Goal: Information Seeking & Learning: Check status

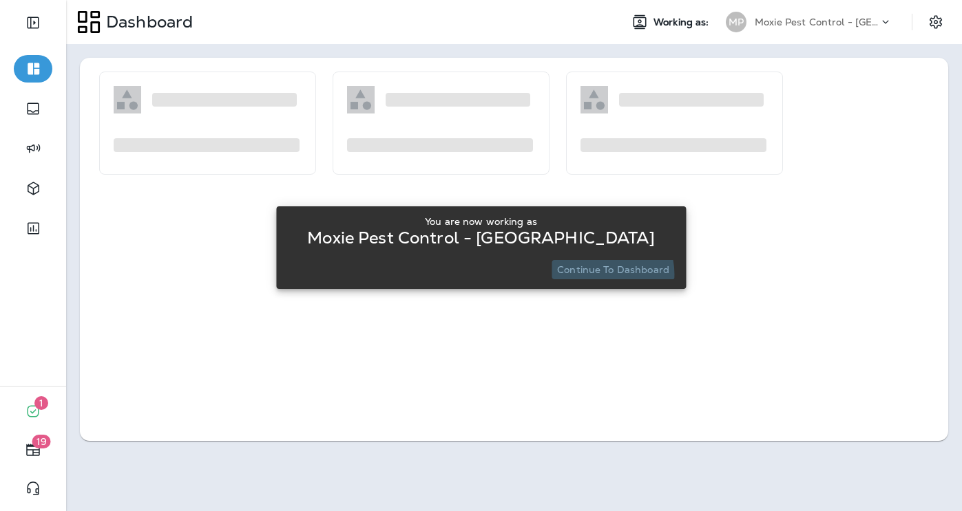
click at [602, 274] on p "Continue to Dashboard" at bounding box center [613, 269] width 112 height 11
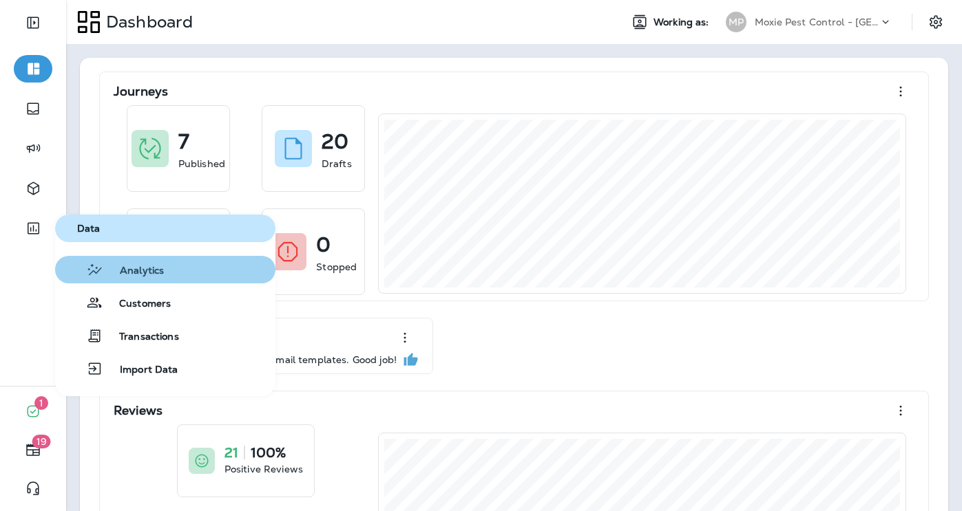
click at [125, 274] on span "Analytics" at bounding box center [133, 271] width 61 height 13
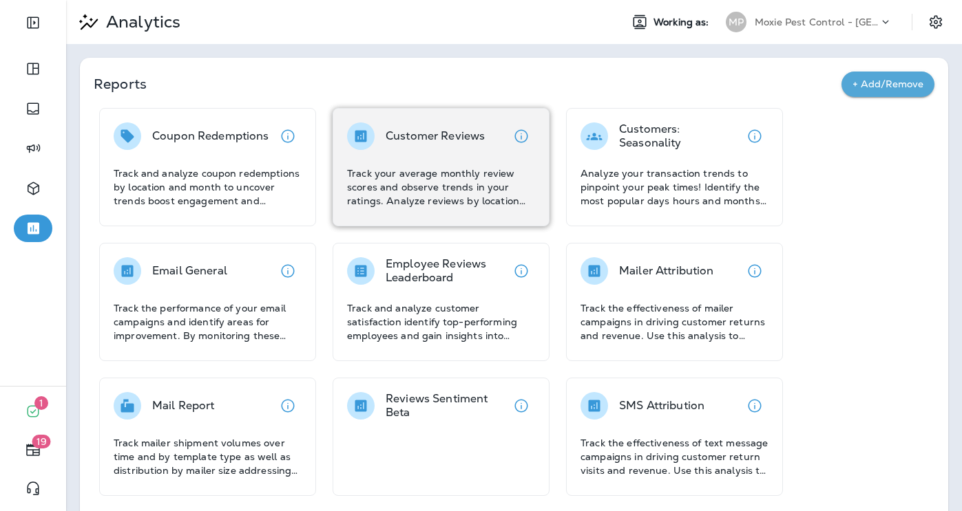
click at [472, 145] on div "Customer Reviews" at bounding box center [434, 137] width 99 height 28
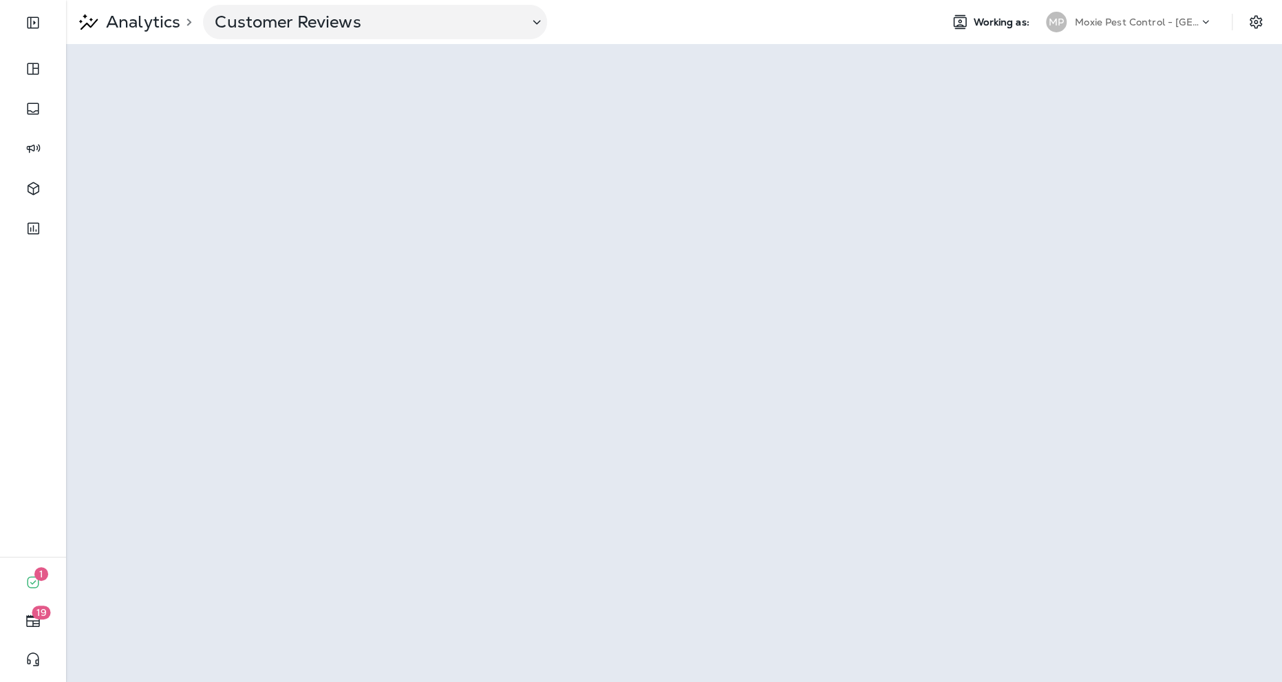
click at [961, 23] on p "Moxie Pest Control - [GEOGRAPHIC_DATA]" at bounding box center [1137, 22] width 124 height 11
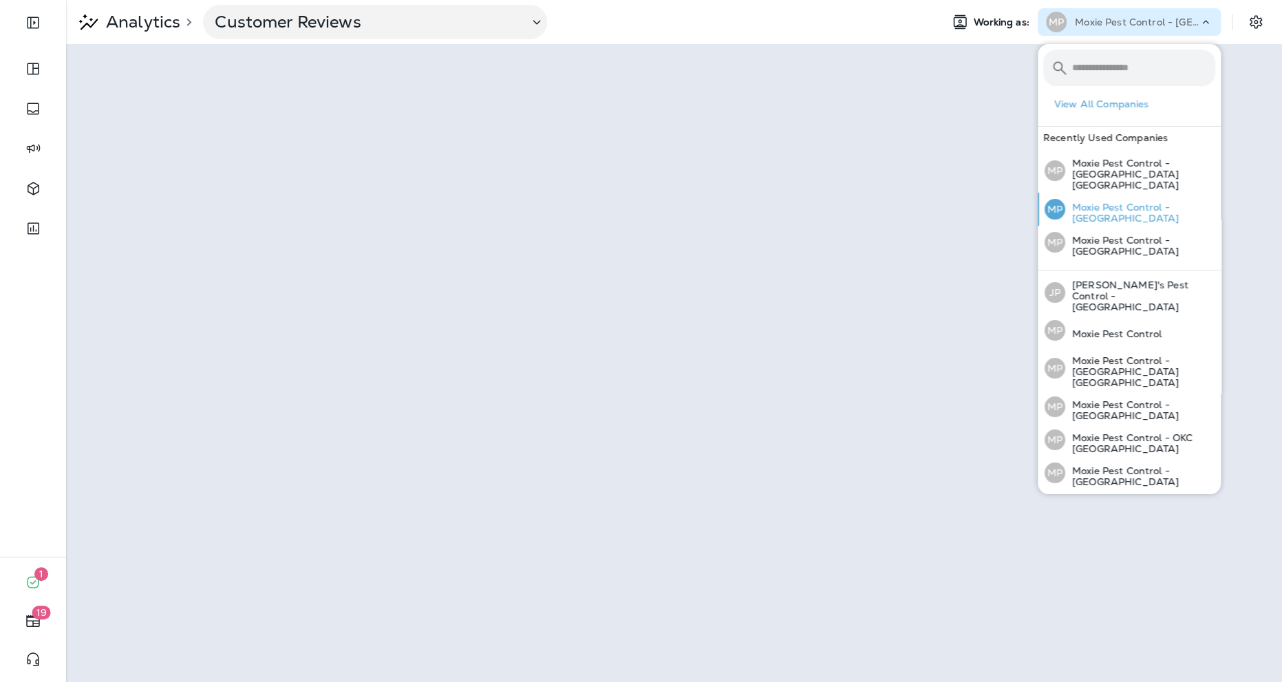
click at [961, 209] on div "MP Moxie Pest Control - [GEOGRAPHIC_DATA]" at bounding box center [1130, 209] width 182 height 33
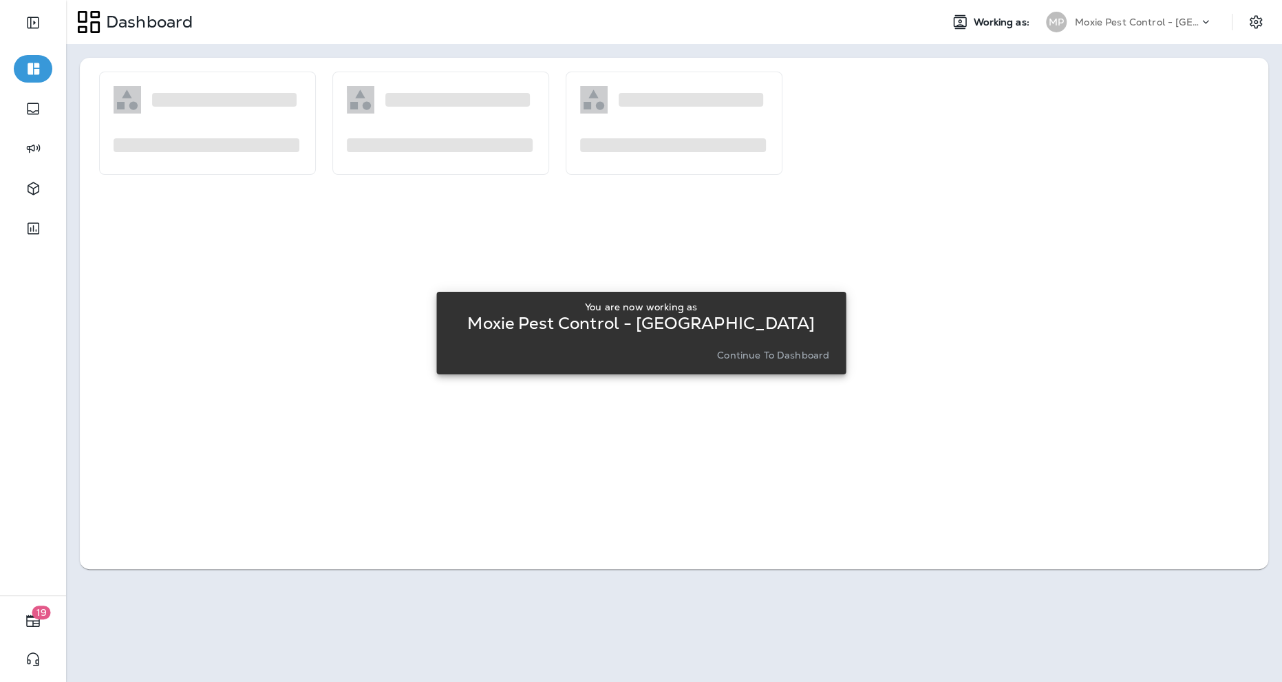
click at [800, 355] on p "Continue to Dashboard" at bounding box center [773, 355] width 112 height 11
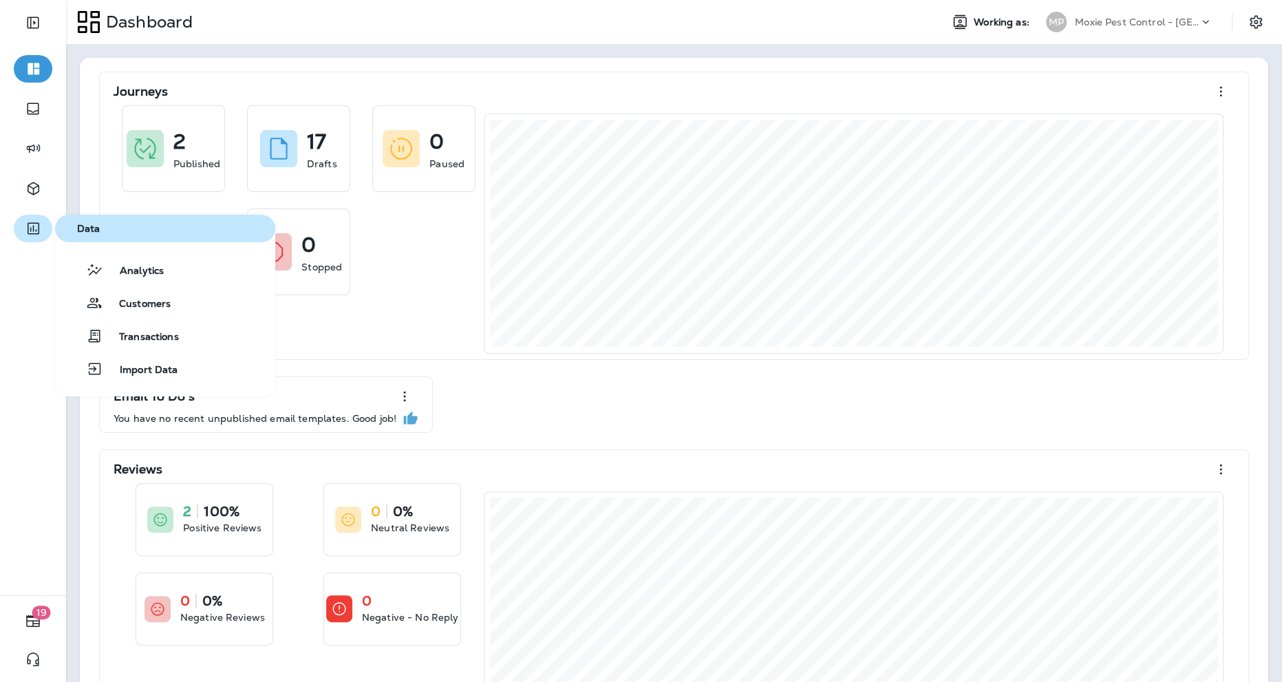
click at [32, 229] on icon "button" at bounding box center [34, 229] width 12 height 12
click at [142, 277] on span "Analytics" at bounding box center [133, 271] width 61 height 13
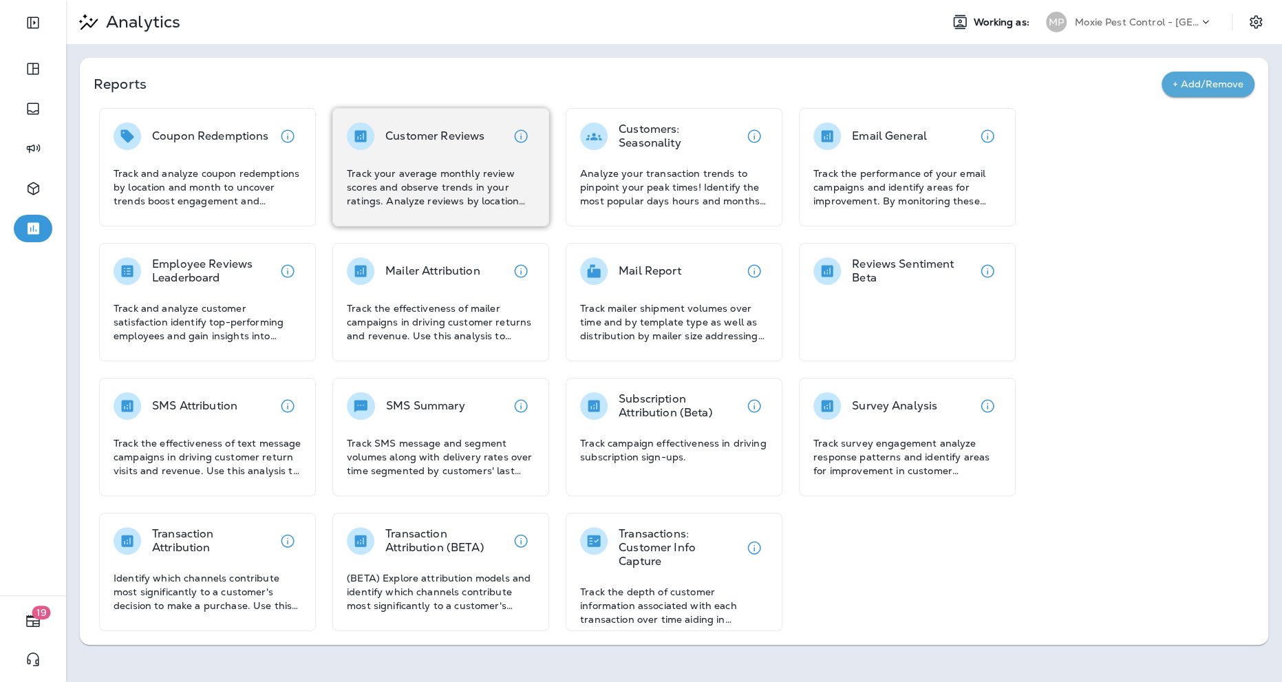
click at [397, 156] on div "Customer Reviews Track your average monthly review scores and observe trends in…" at bounding box center [441, 165] width 188 height 85
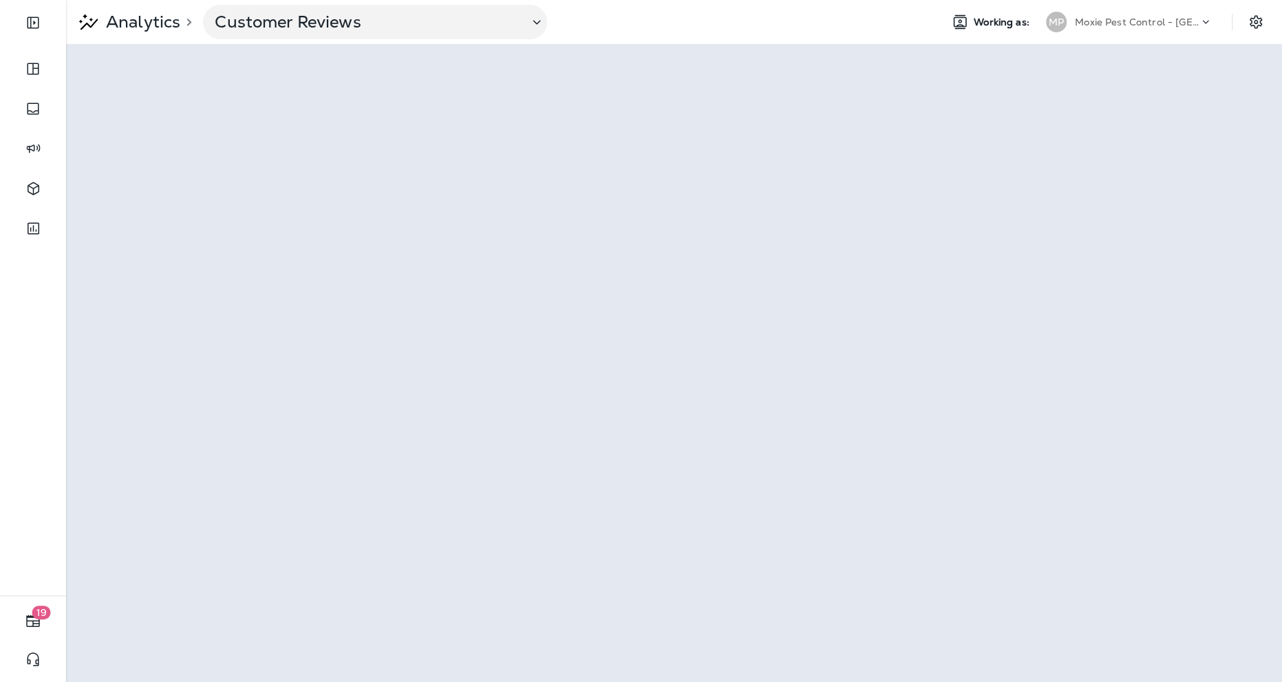
click at [961, 25] on p "Moxie Pest Control - [GEOGRAPHIC_DATA]" at bounding box center [1137, 22] width 124 height 11
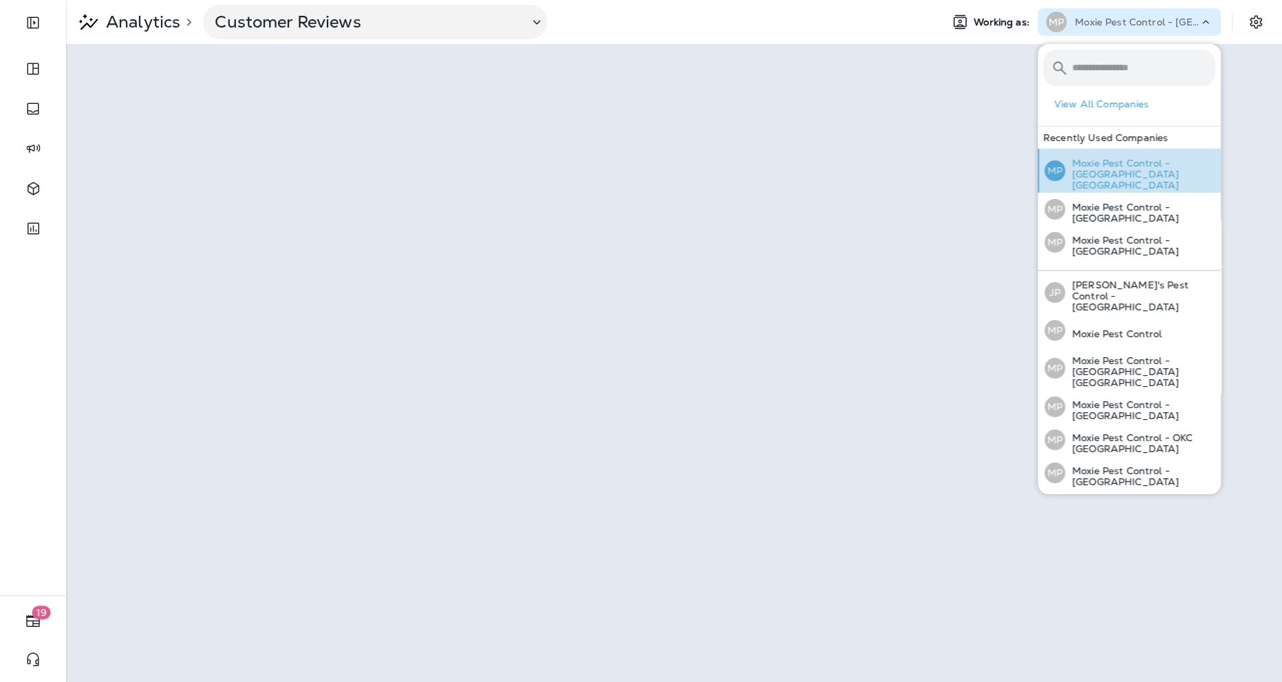
click at [961, 180] on div "MP Moxie Pest Control - [GEOGRAPHIC_DATA] [GEOGRAPHIC_DATA]" at bounding box center [1130, 171] width 182 height 44
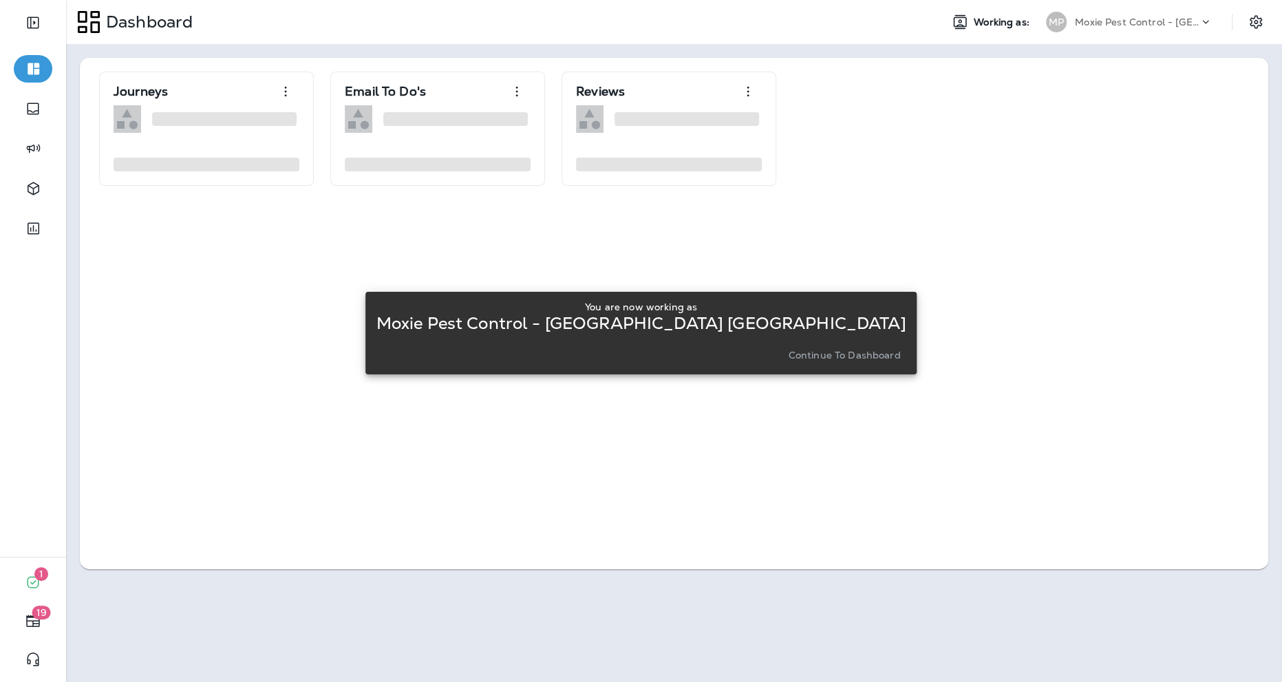
click at [807, 357] on p "Continue to Dashboard" at bounding box center [844, 355] width 112 height 11
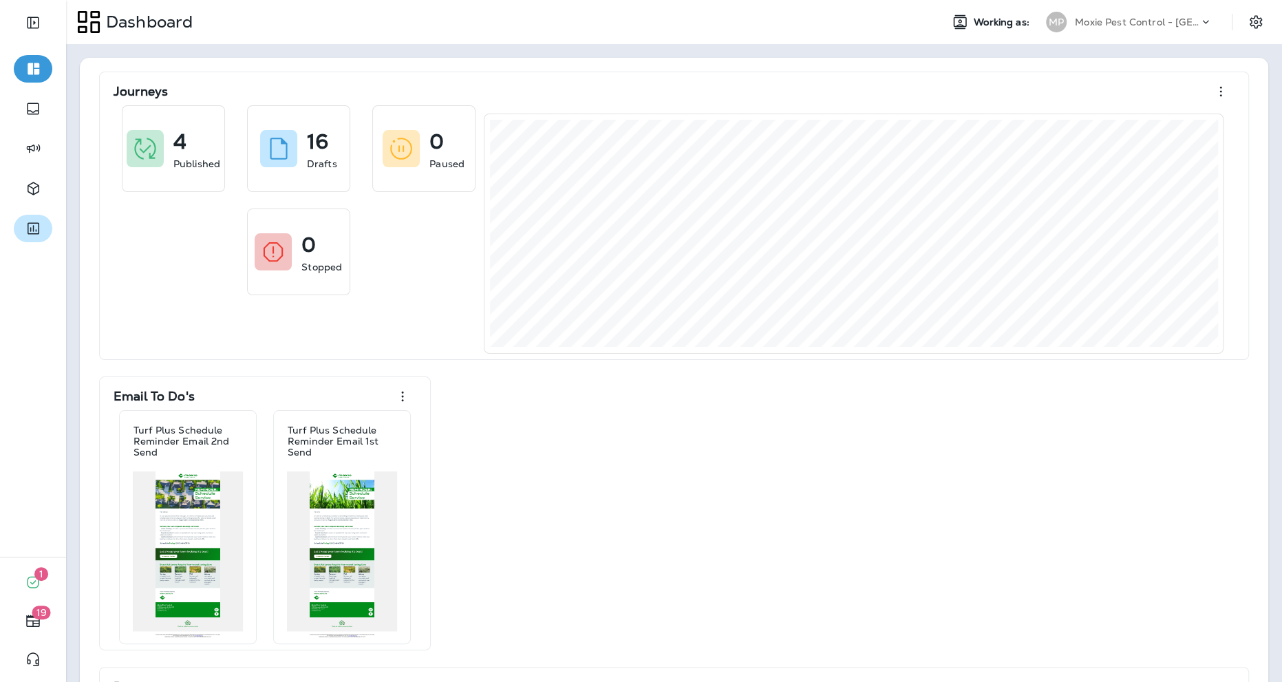
click at [39, 221] on icon "button" at bounding box center [33, 228] width 17 height 17
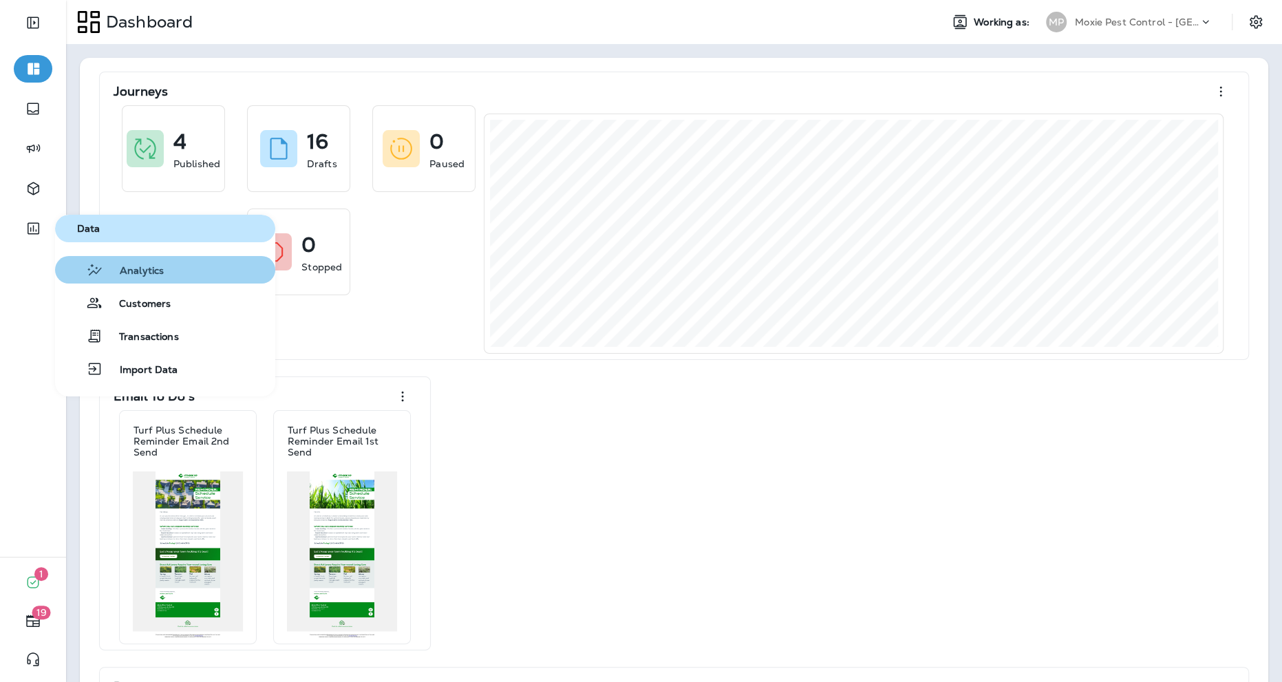
click at [89, 265] on icon "button" at bounding box center [94, 270] width 17 height 17
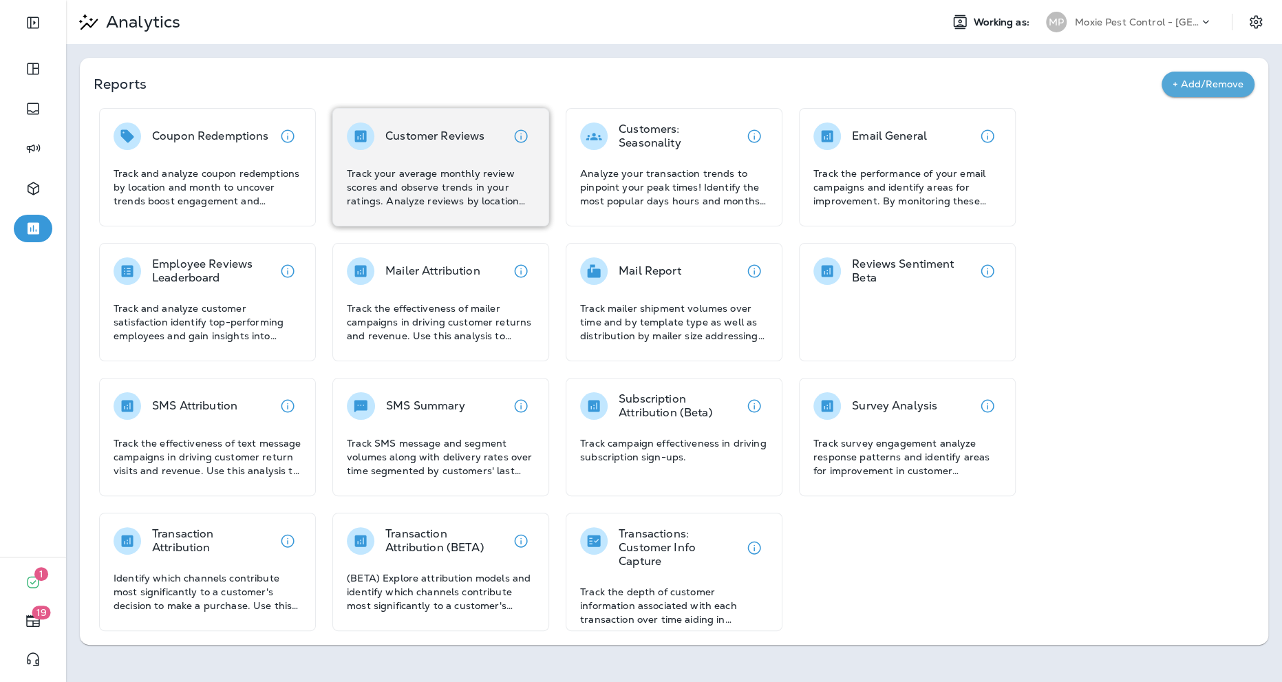
click at [450, 187] on p "Track your average monthly review scores and observe trends in your ratings. An…" at bounding box center [441, 187] width 188 height 41
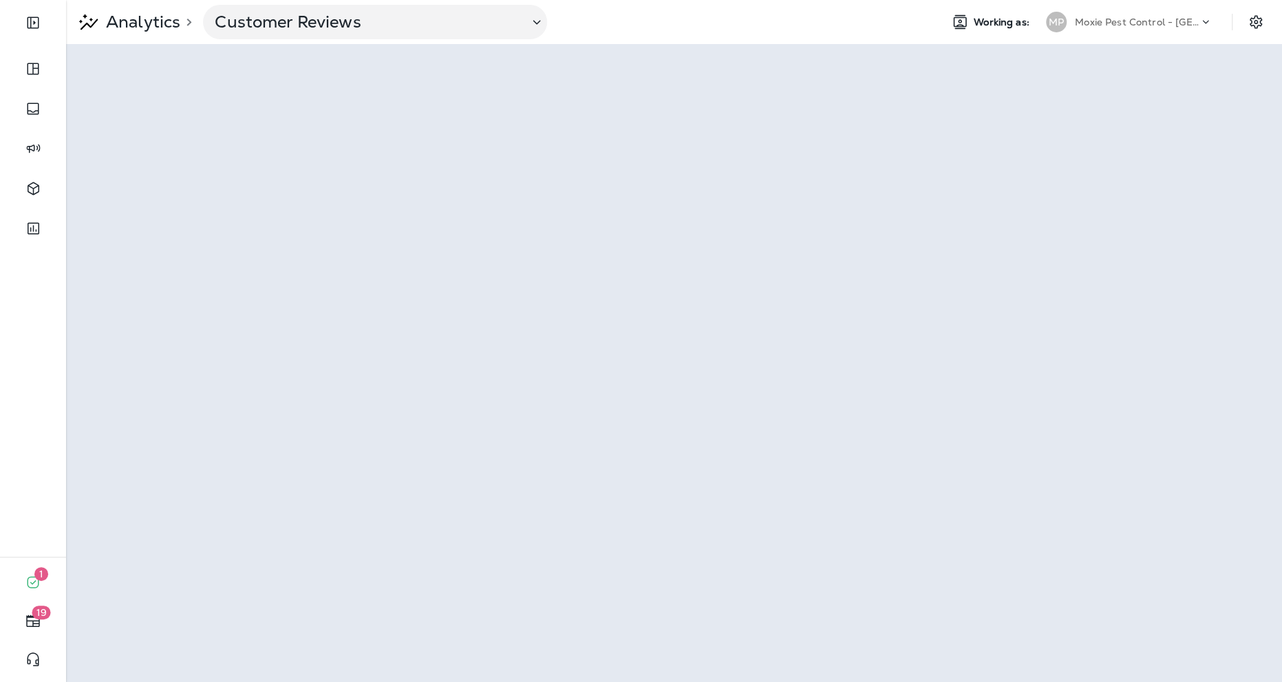
click at [961, 29] on div "Moxie Pest Control - [GEOGRAPHIC_DATA] [GEOGRAPHIC_DATA]" at bounding box center [1137, 22] width 124 height 21
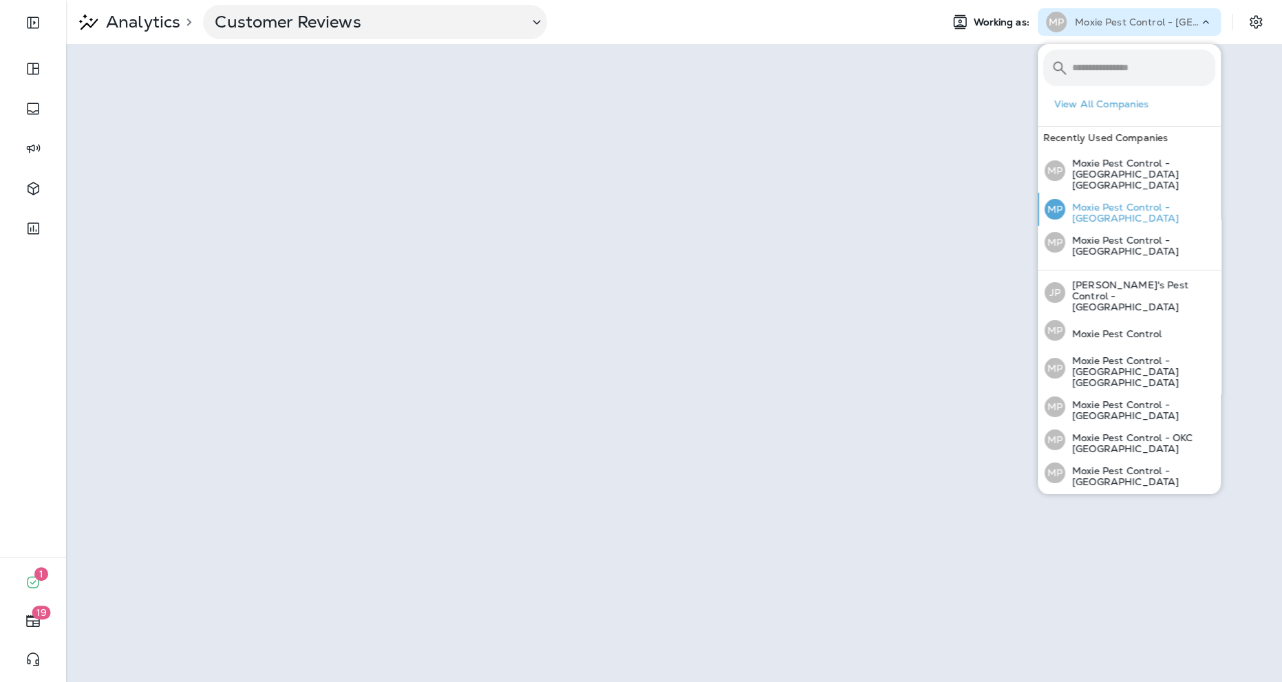
click at [961, 207] on div "MP Moxie Pest Control - [GEOGRAPHIC_DATA]" at bounding box center [1130, 209] width 182 height 33
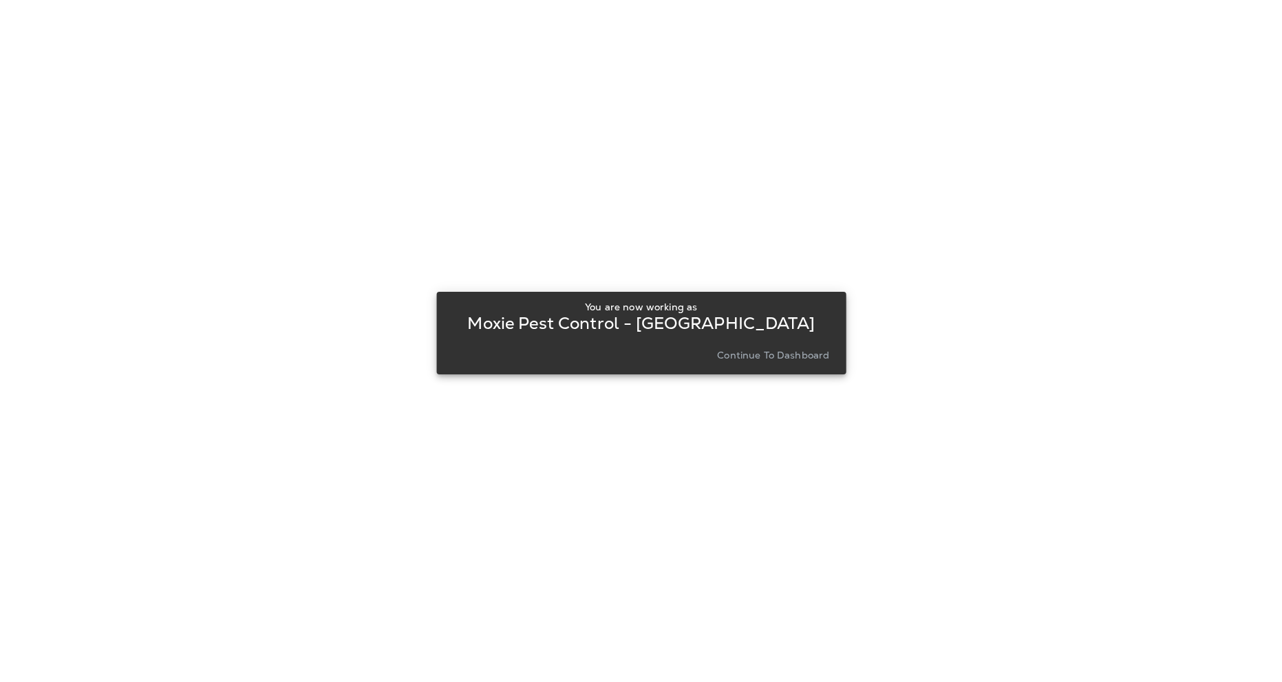
click at [763, 350] on p "Continue to Dashboard" at bounding box center [773, 355] width 112 height 11
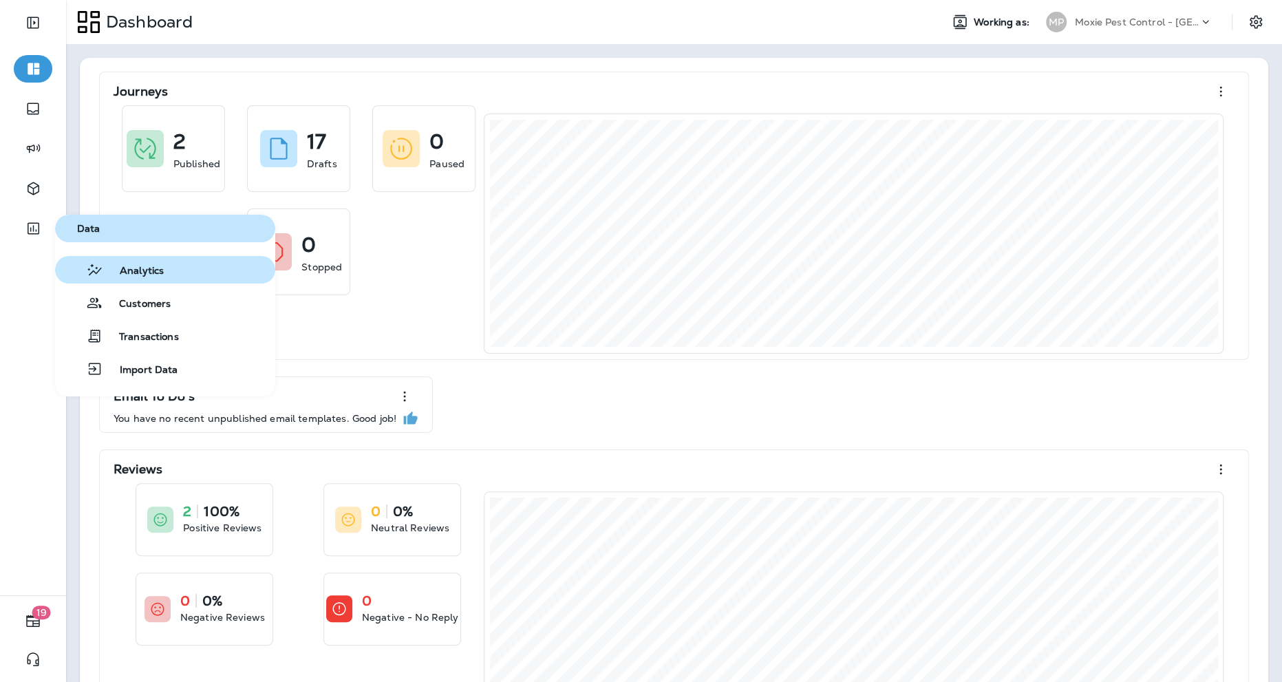
click at [122, 277] on span "Analytics" at bounding box center [133, 271] width 61 height 13
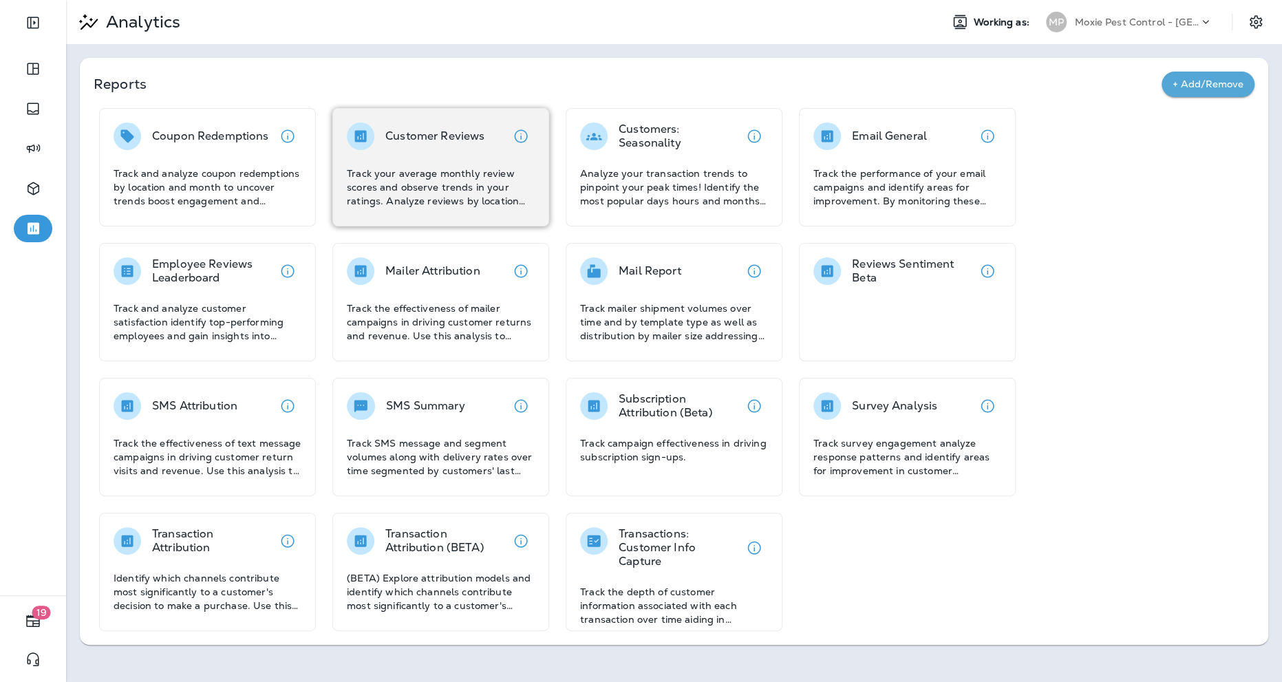
click at [350, 148] on div at bounding box center [361, 137] width 28 height 28
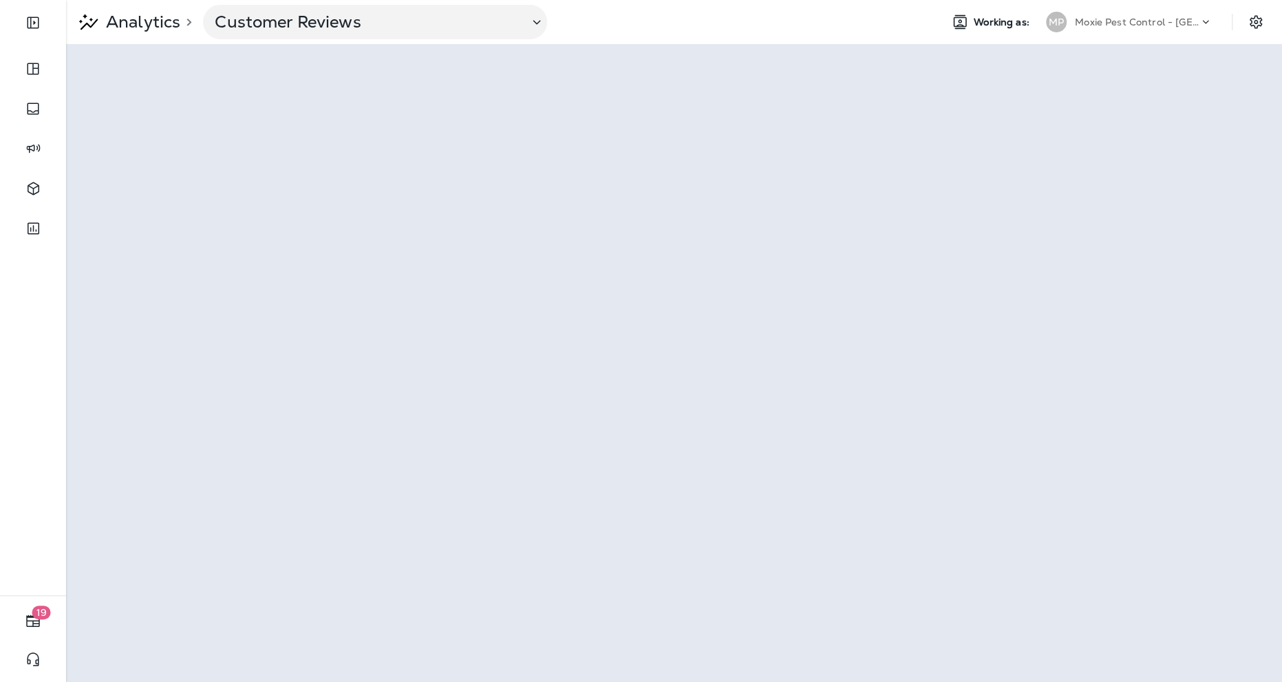
click at [961, 17] on icon at bounding box center [1206, 22] width 14 height 14
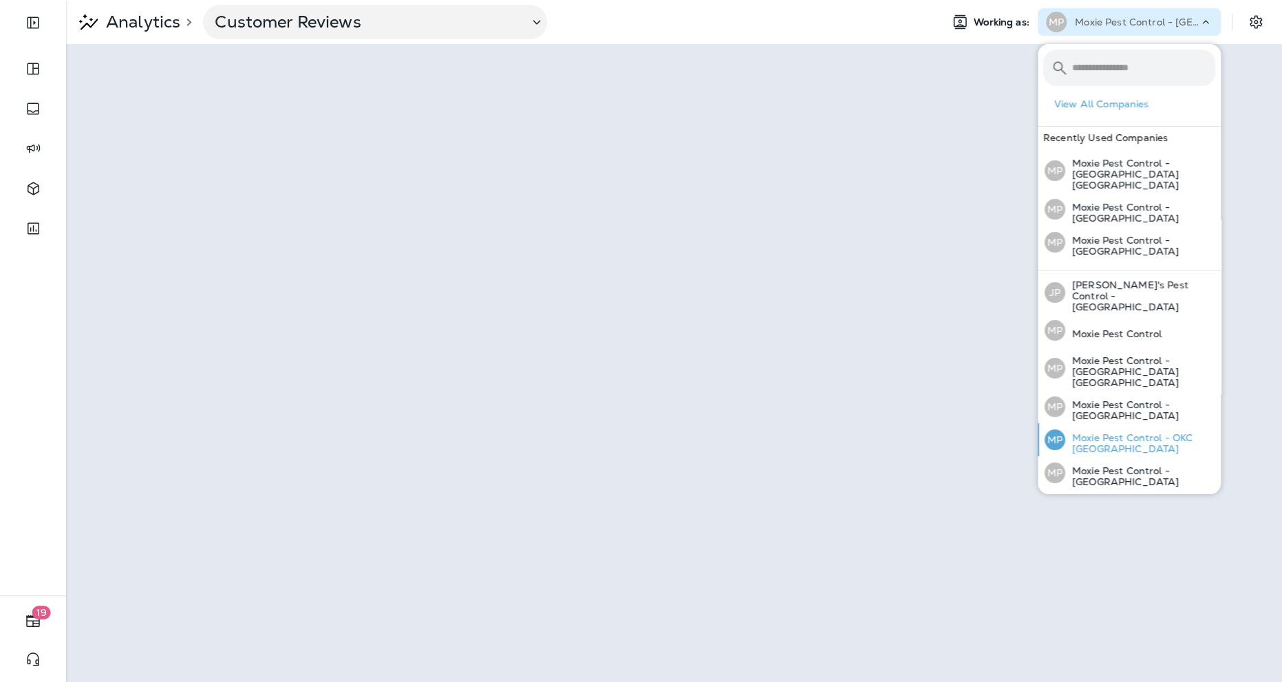
click at [961, 423] on div "MP Moxie Pest Control - OKC [GEOGRAPHIC_DATA]" at bounding box center [1130, 439] width 182 height 33
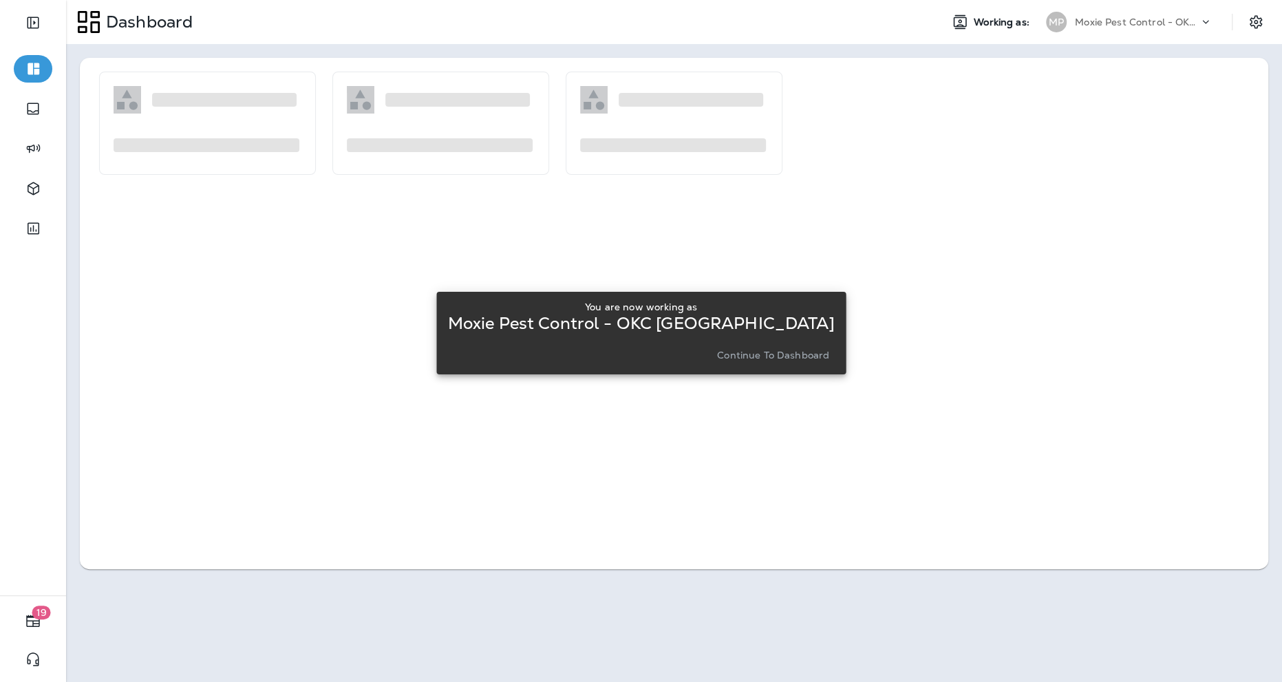
click at [801, 361] on button "Continue to Dashboard" at bounding box center [773, 355] width 123 height 19
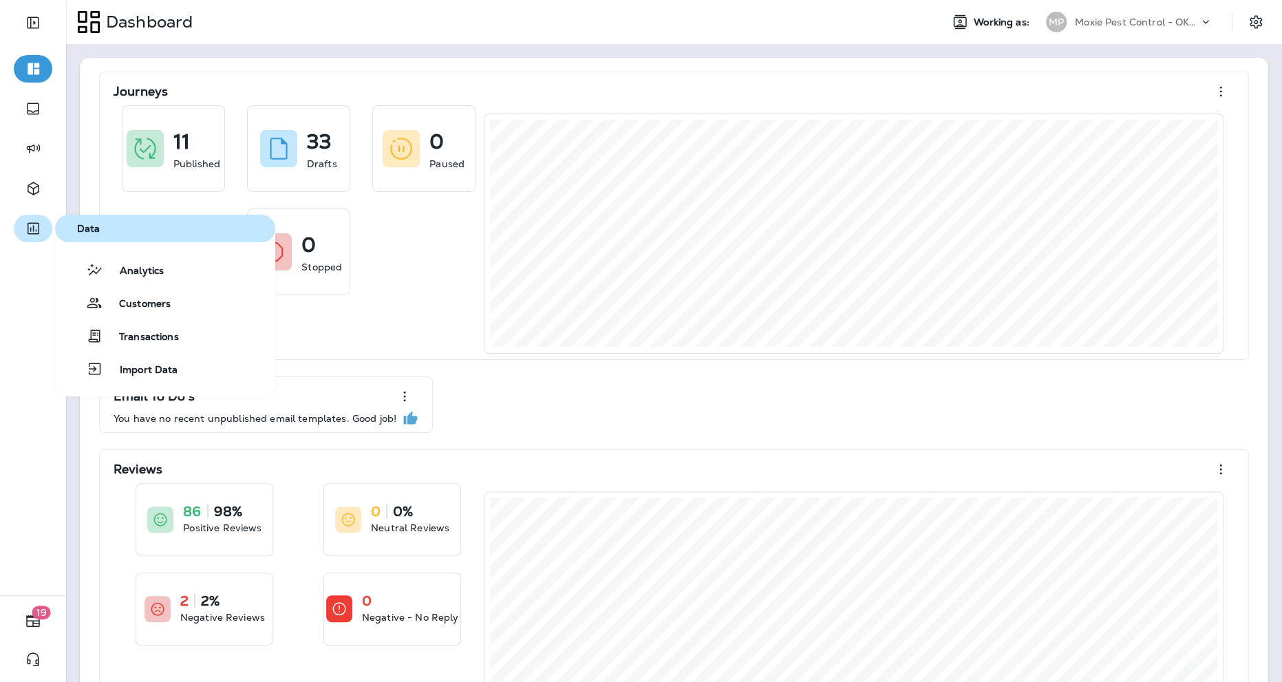
click at [31, 235] on icon "button" at bounding box center [33, 228] width 17 height 17
click at [87, 264] on icon "button" at bounding box center [94, 270] width 17 height 17
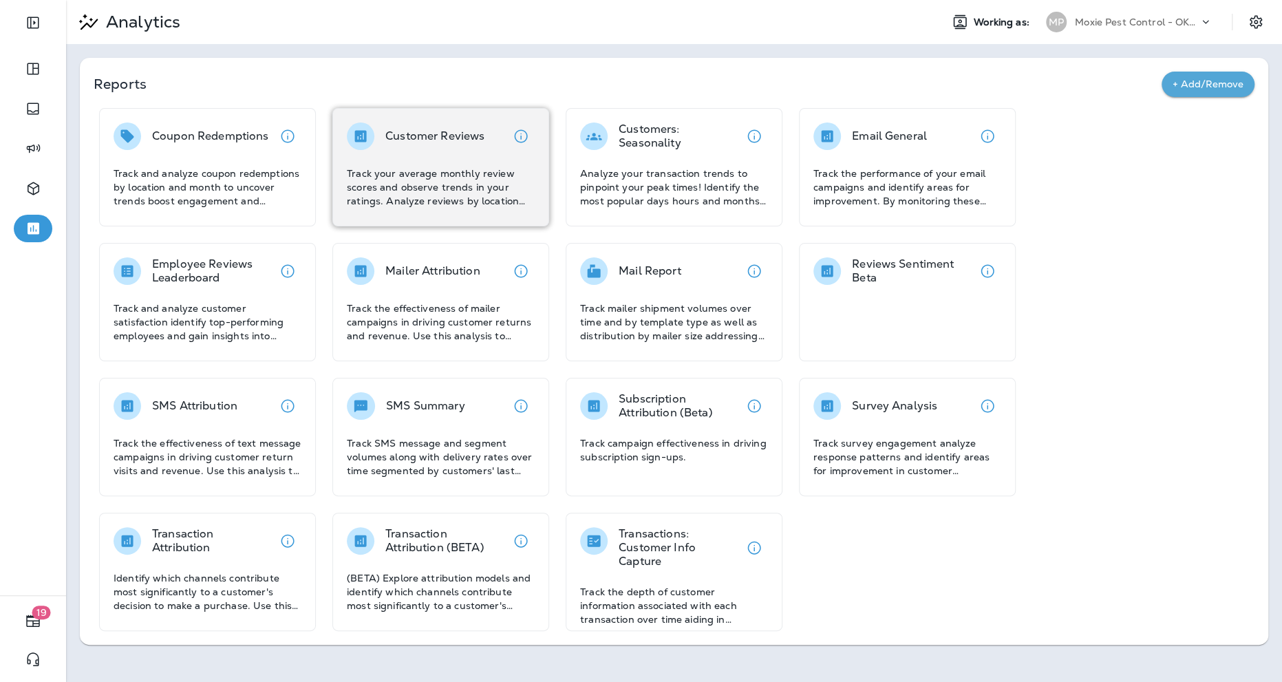
click at [402, 169] on p "Track your average monthly review scores and observe trends in your ratings. An…" at bounding box center [441, 187] width 188 height 41
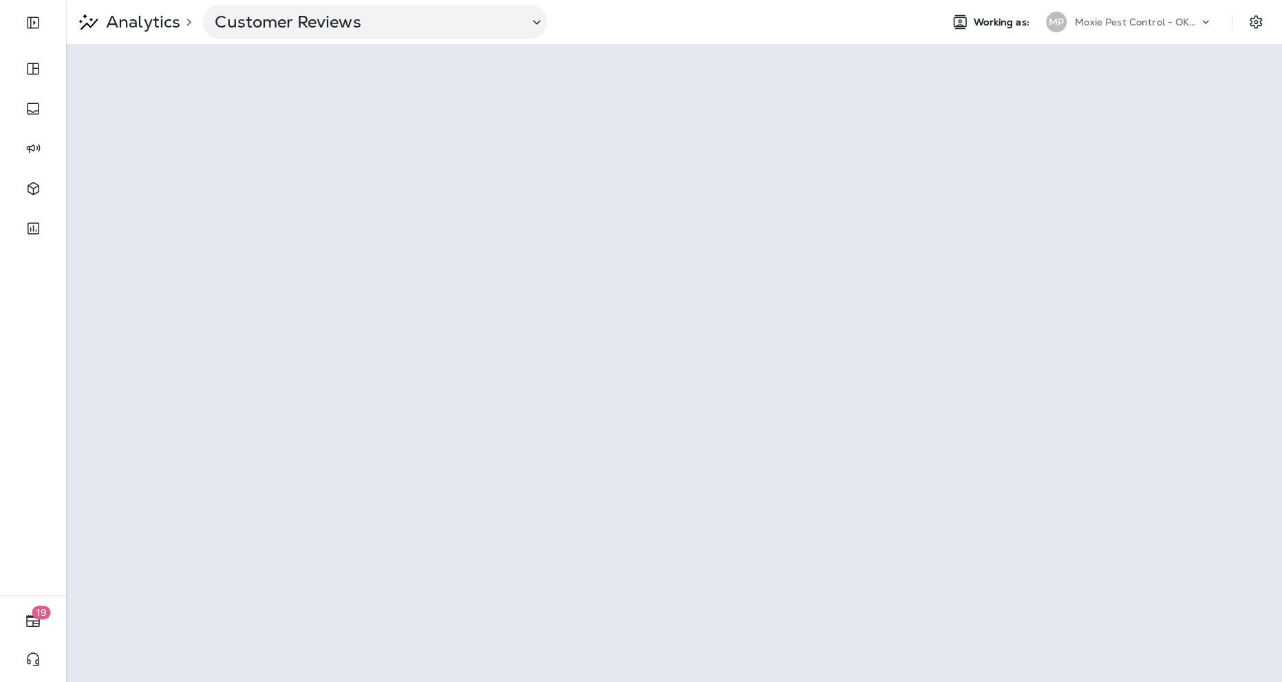
click at [961, 25] on p "Moxie Pest Control - OKC [GEOGRAPHIC_DATA]" at bounding box center [1137, 22] width 124 height 11
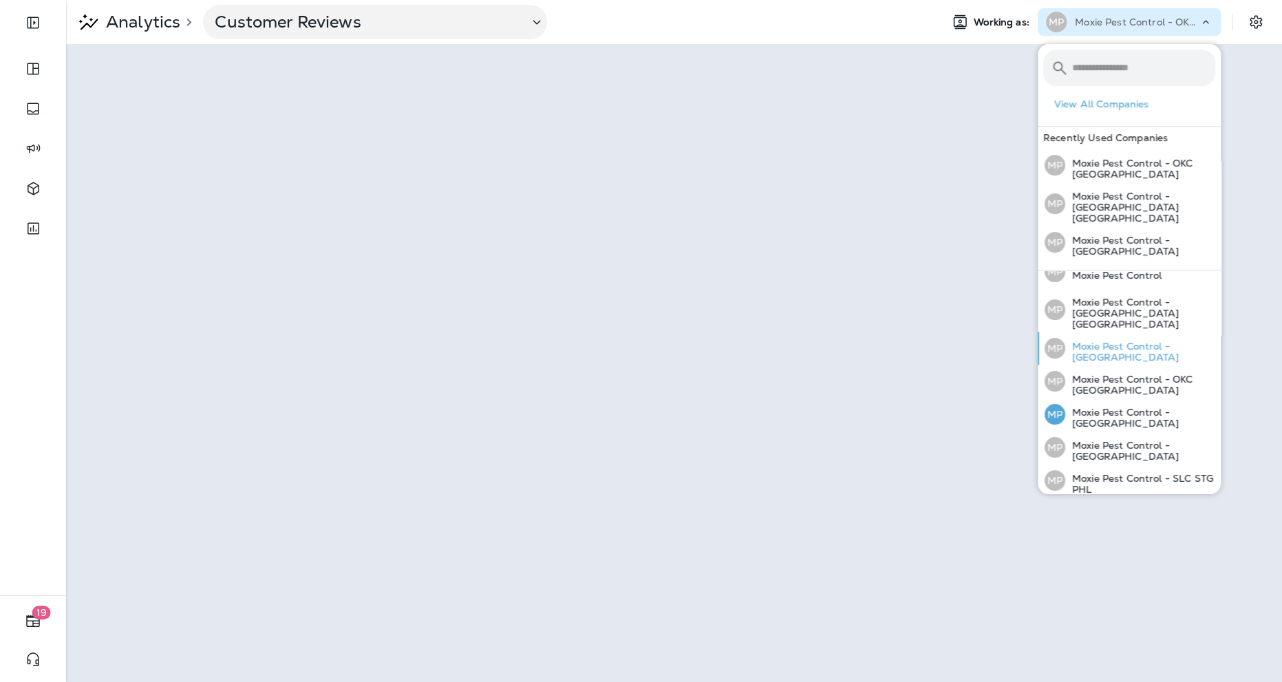
scroll to position [61, 0]
click at [961, 495] on div "MP Moxie Pest Control - [GEOGRAPHIC_DATA]" at bounding box center [1130, 511] width 182 height 33
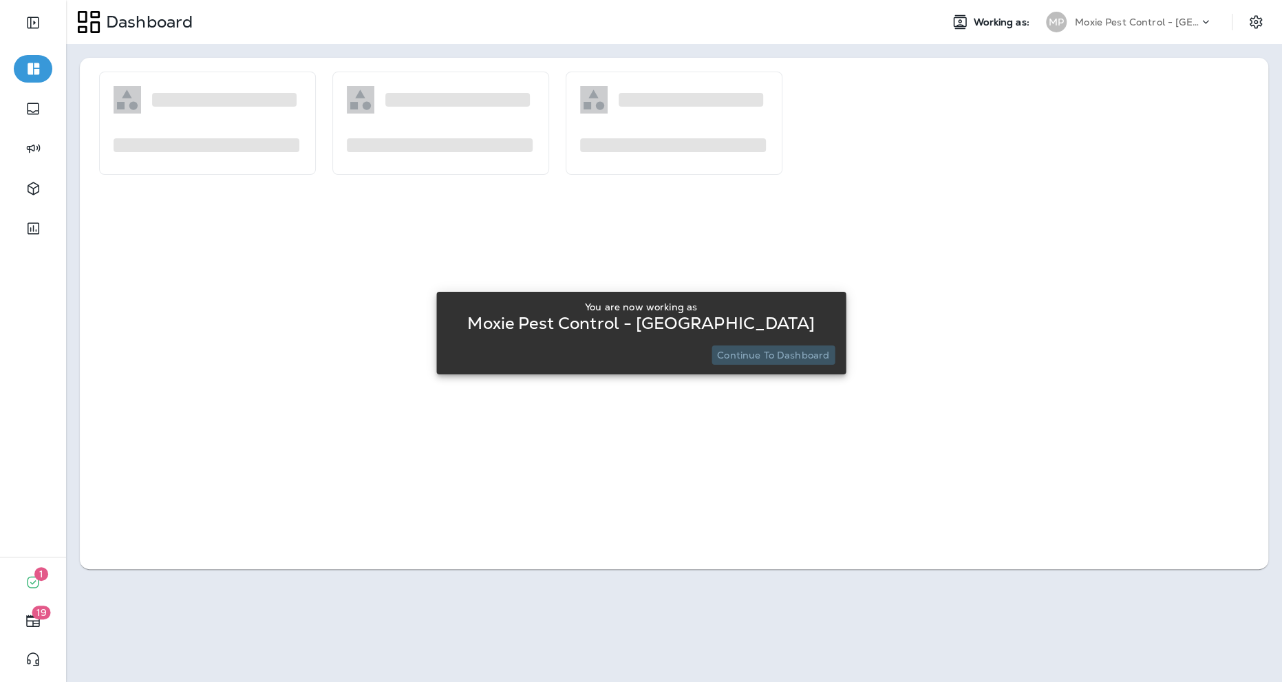
click at [776, 350] on p "Continue to Dashboard" at bounding box center [773, 355] width 112 height 11
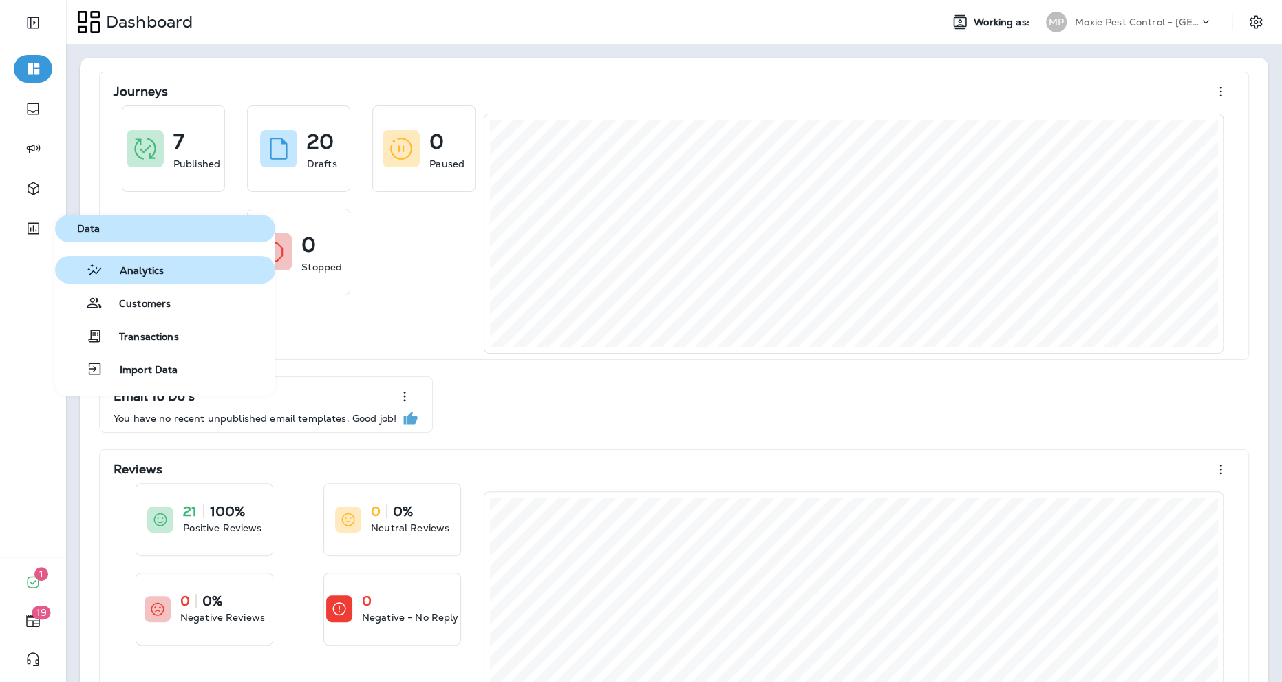
click at [107, 273] on span "Analytics" at bounding box center [133, 271] width 61 height 13
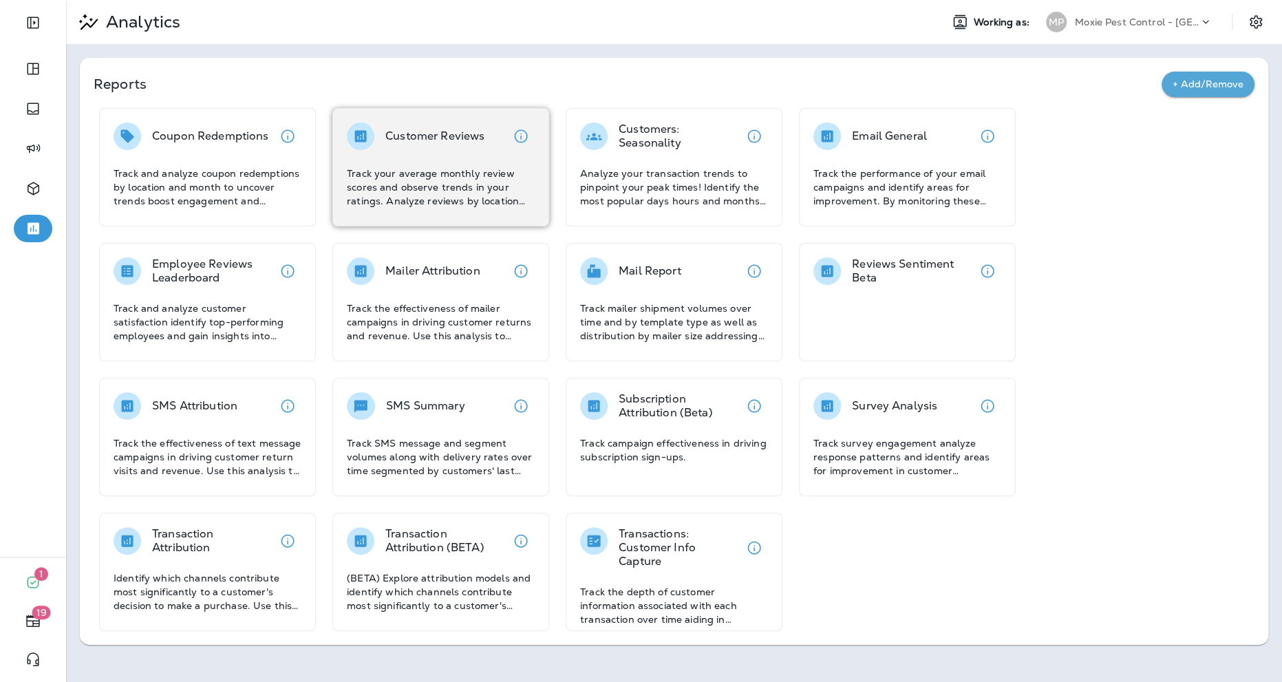
click at [470, 173] on p "Track your average monthly review scores and observe trends in your ratings. An…" at bounding box center [441, 187] width 188 height 41
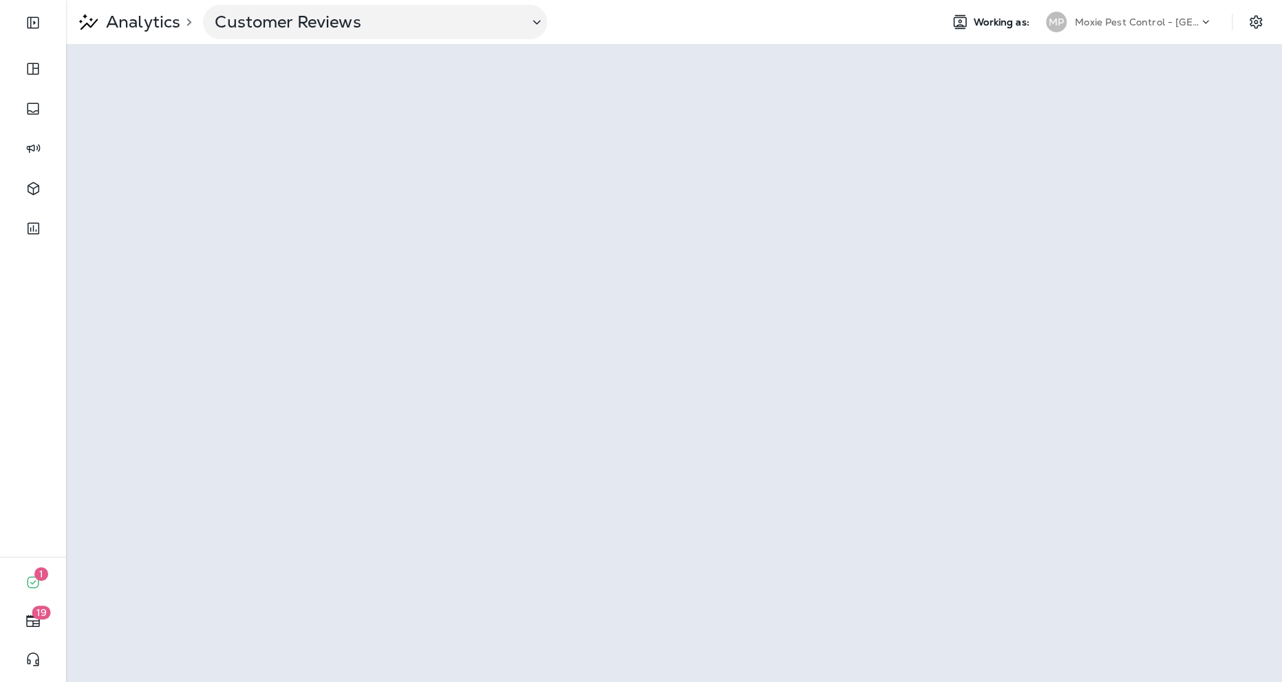
click at [961, 30] on div "Moxie Pest Control - [GEOGRAPHIC_DATA]" at bounding box center [1137, 22] width 124 height 21
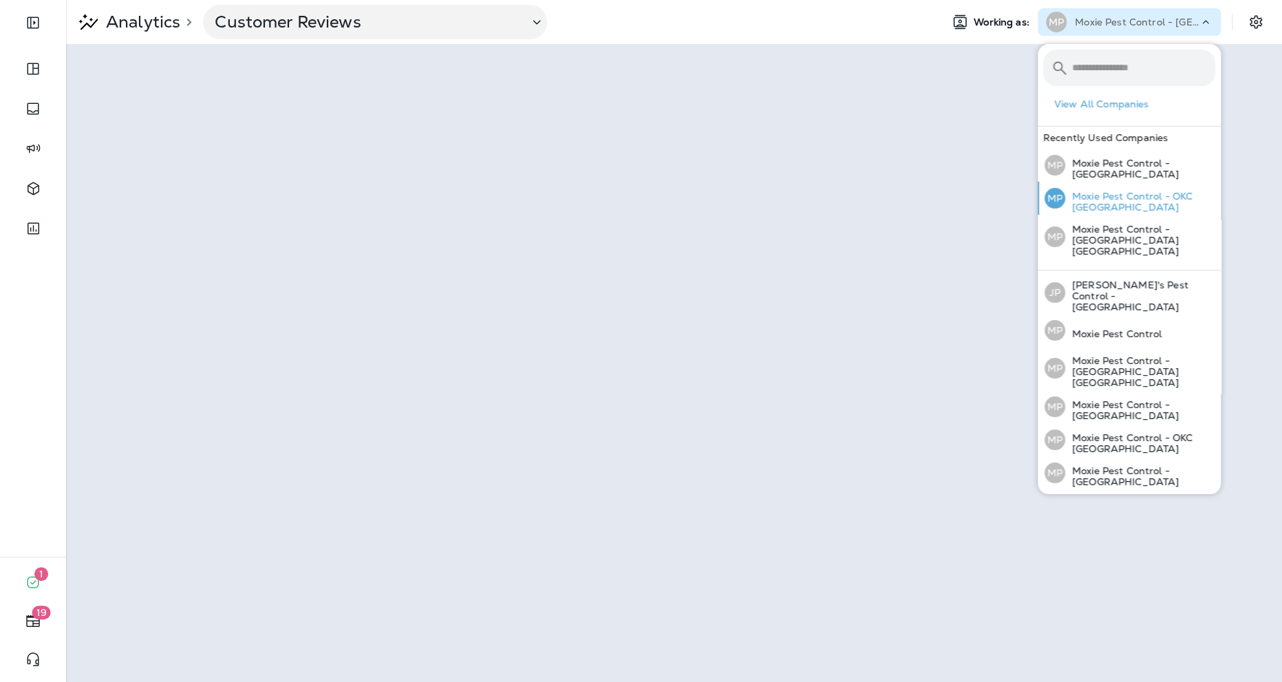
scroll to position [61, 0]
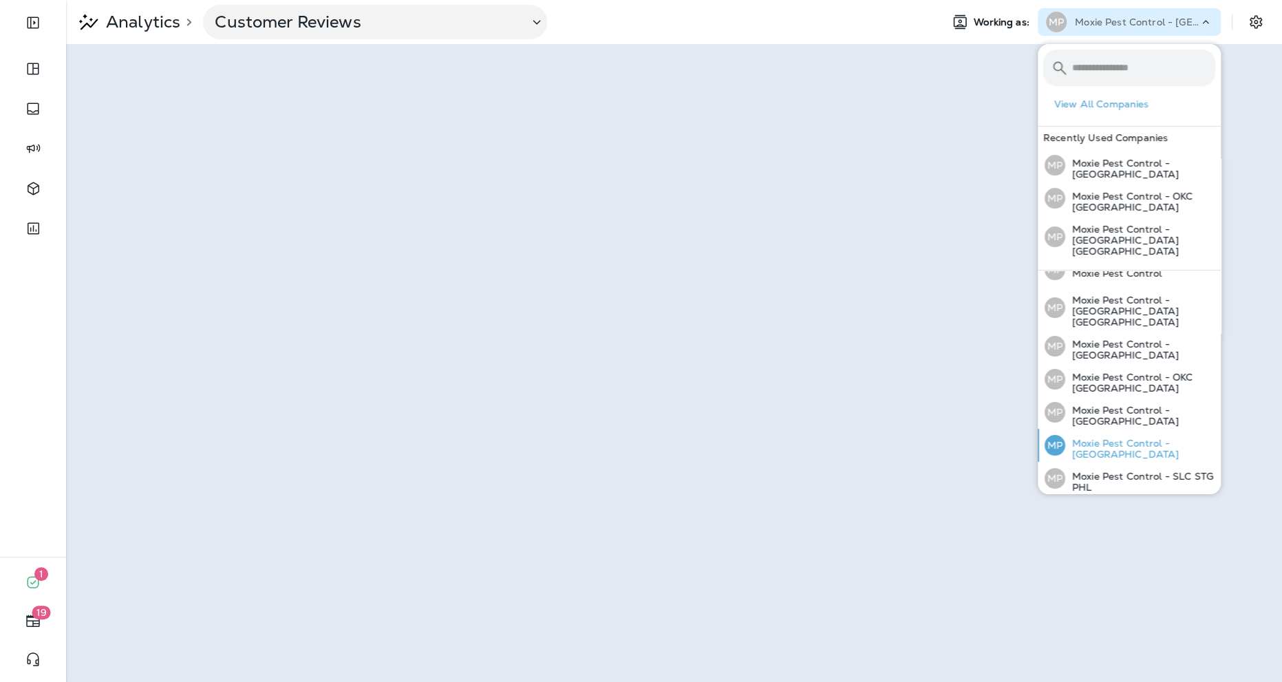
click at [961, 438] on p "Moxie Pest Control - [GEOGRAPHIC_DATA]" at bounding box center [1141, 449] width 150 height 22
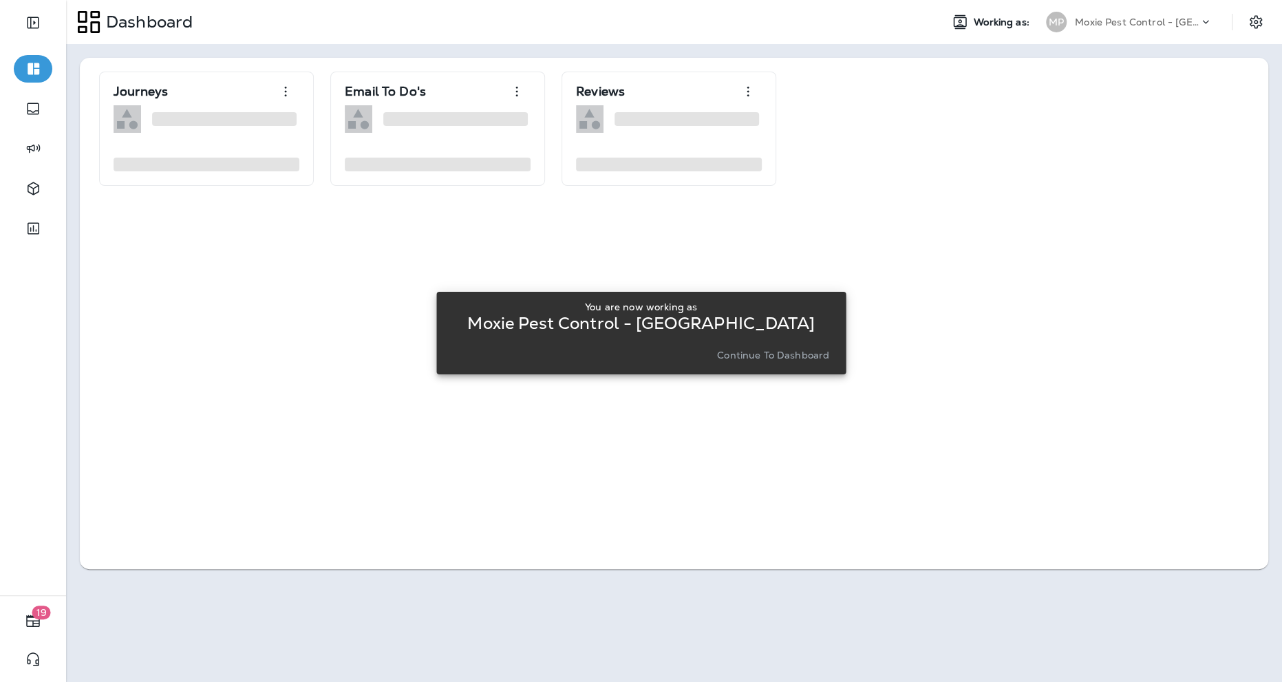
click at [805, 360] on p "Continue to Dashboard" at bounding box center [773, 355] width 112 height 11
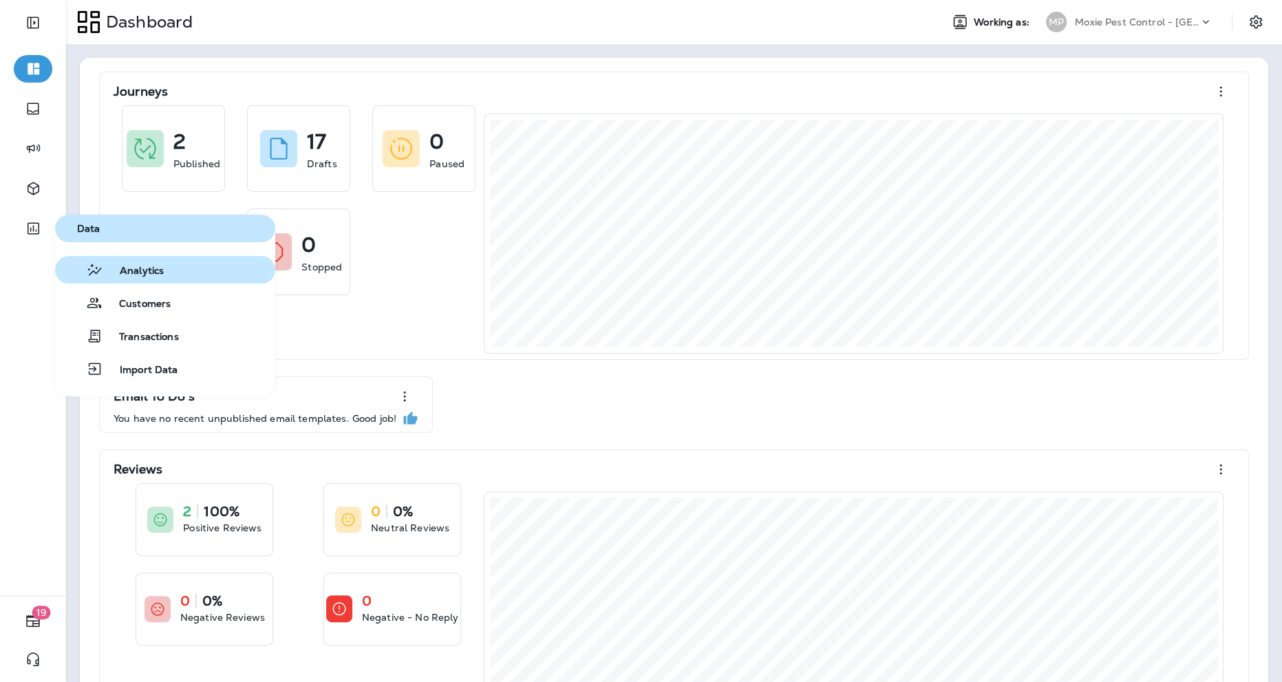
click at [106, 277] on span "Analytics" at bounding box center [133, 271] width 61 height 13
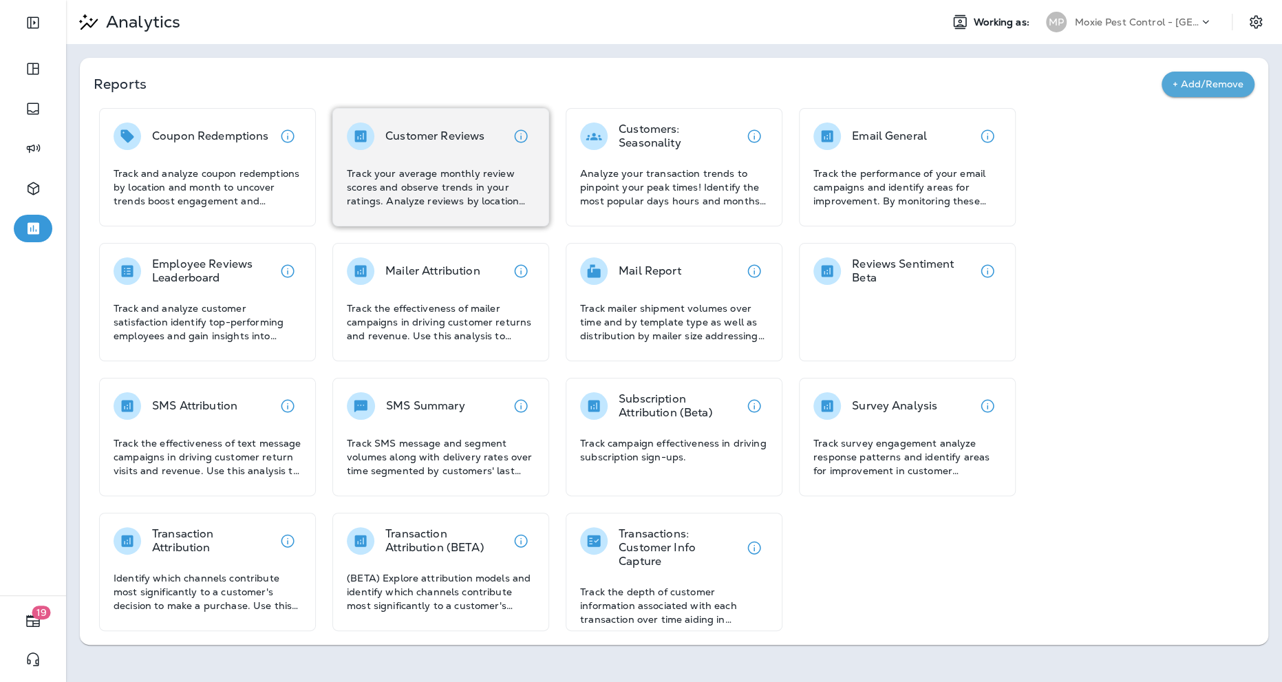
click at [428, 151] on div "Customer Reviews Track your average monthly review scores and observe trends in…" at bounding box center [441, 165] width 188 height 85
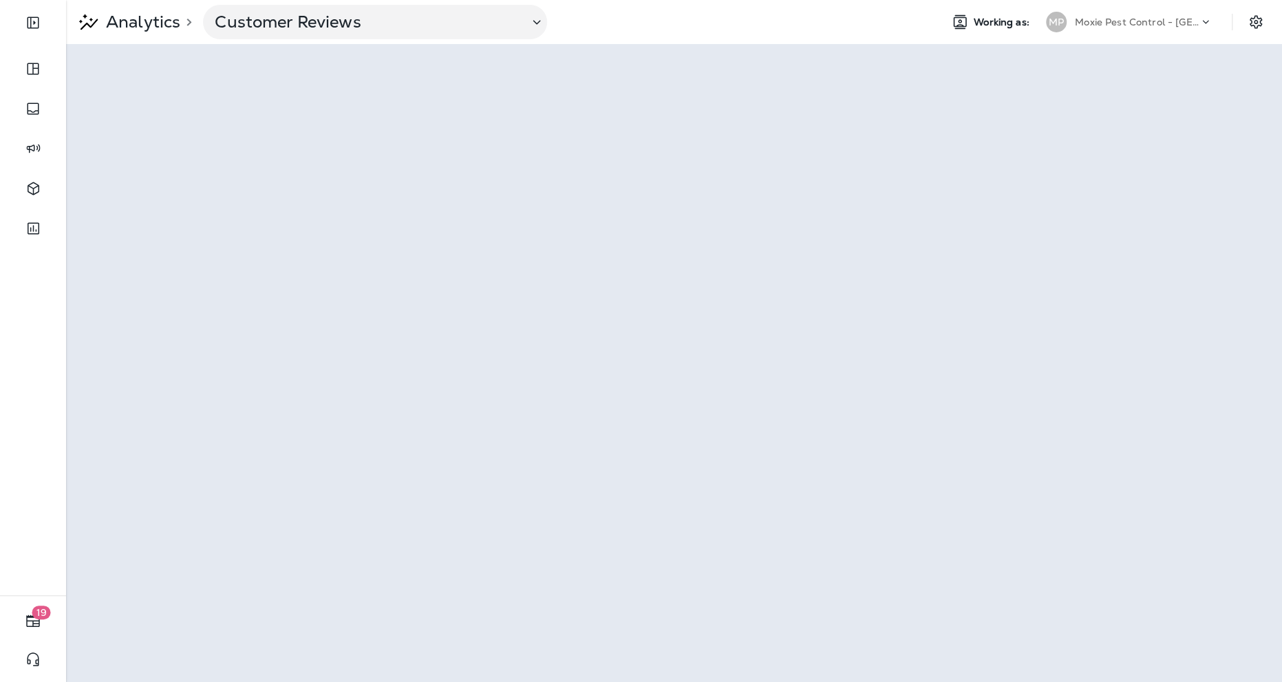
click at [961, 25] on p "Moxie Pest Control - [GEOGRAPHIC_DATA]" at bounding box center [1137, 22] width 124 height 11
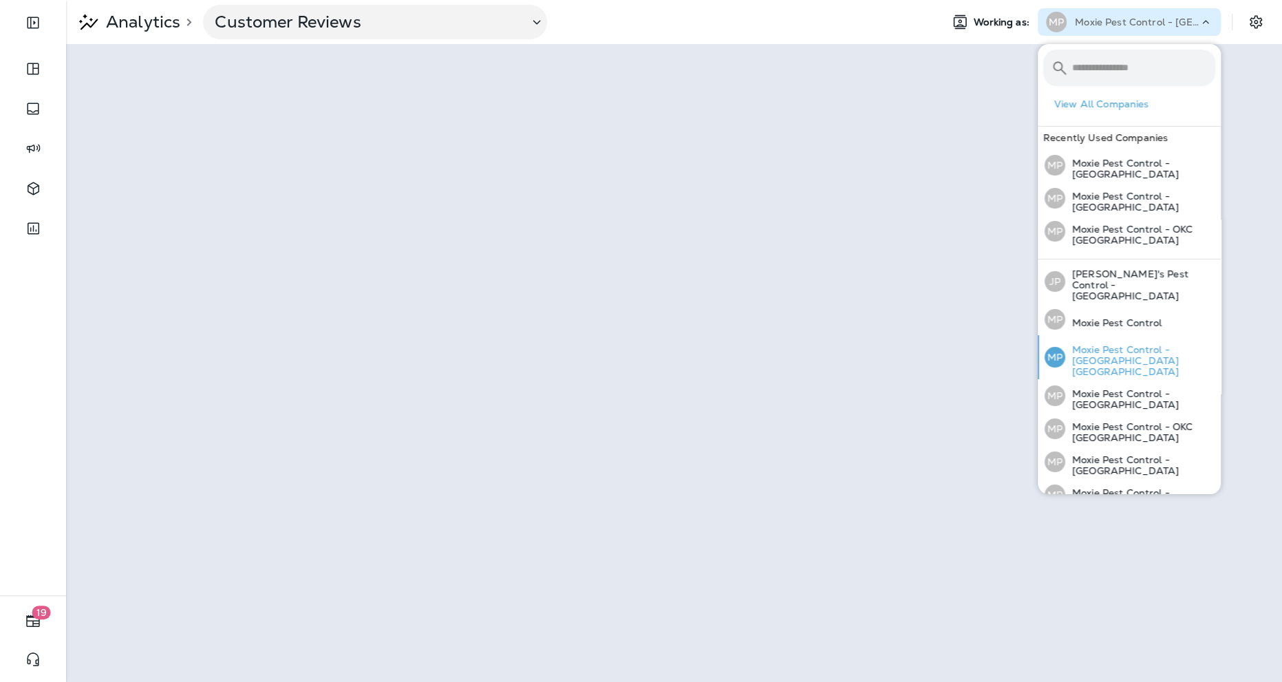
click at [961, 344] on p "Moxie Pest Control - [GEOGRAPHIC_DATA] [GEOGRAPHIC_DATA]" at bounding box center [1141, 360] width 150 height 33
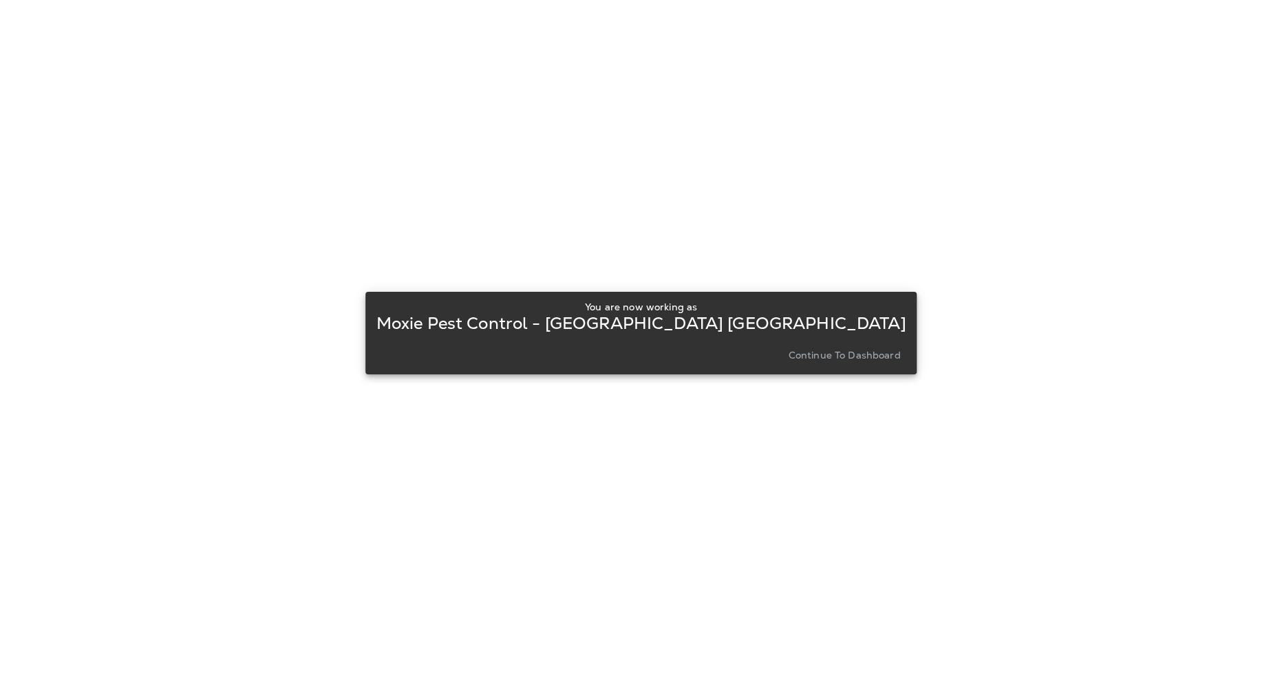
click at [788, 354] on p "Continue to Dashboard" at bounding box center [844, 355] width 112 height 11
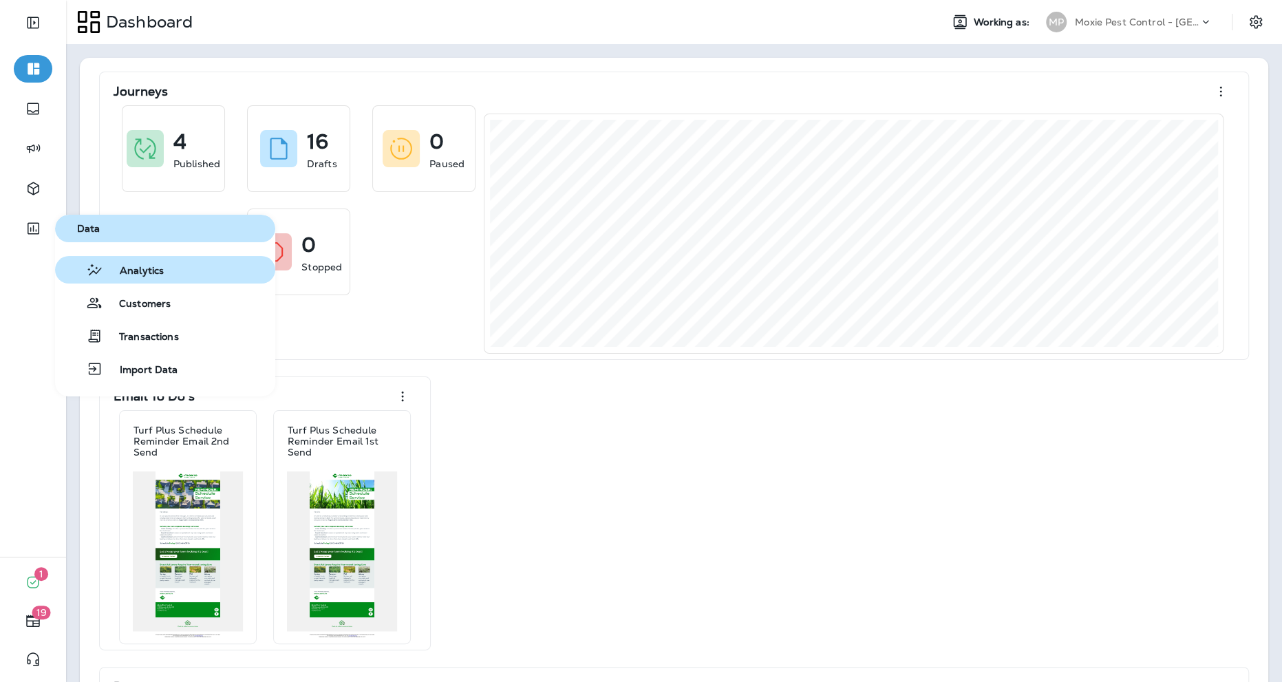
click at [99, 262] on icon "button" at bounding box center [94, 270] width 17 height 17
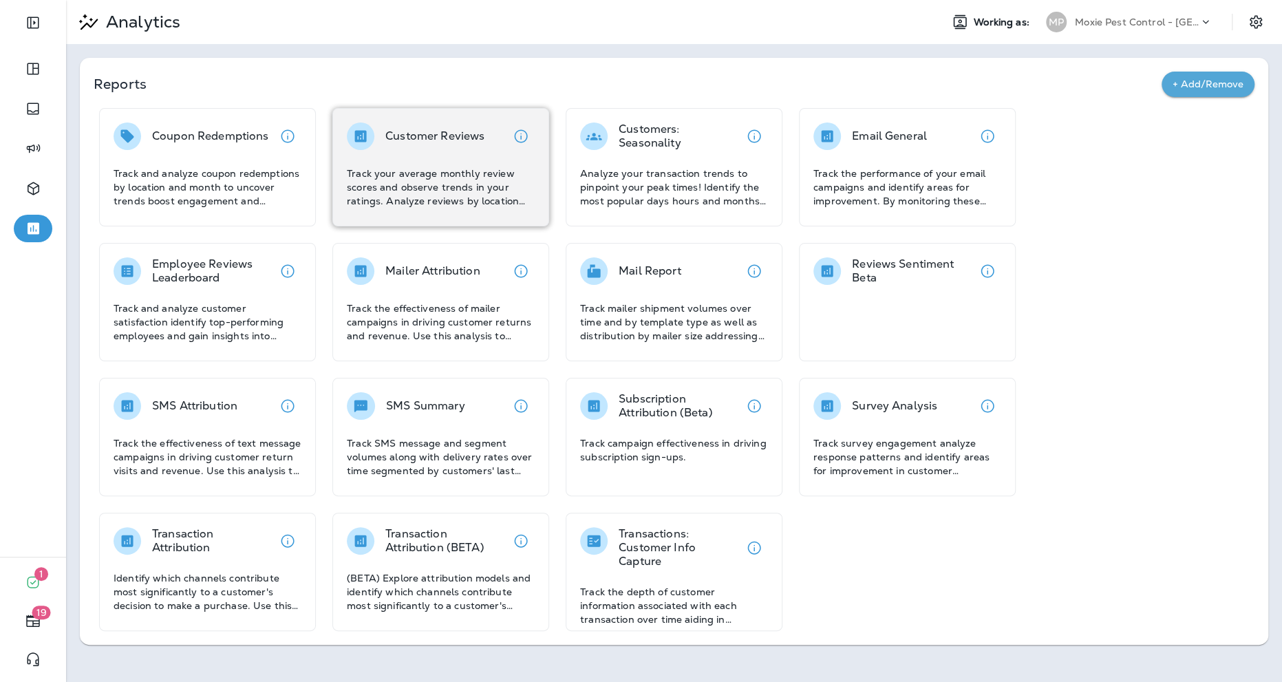
click at [386, 118] on div "Customer Reviews Track your average monthly review scores and observe trends in…" at bounding box center [440, 167] width 217 height 118
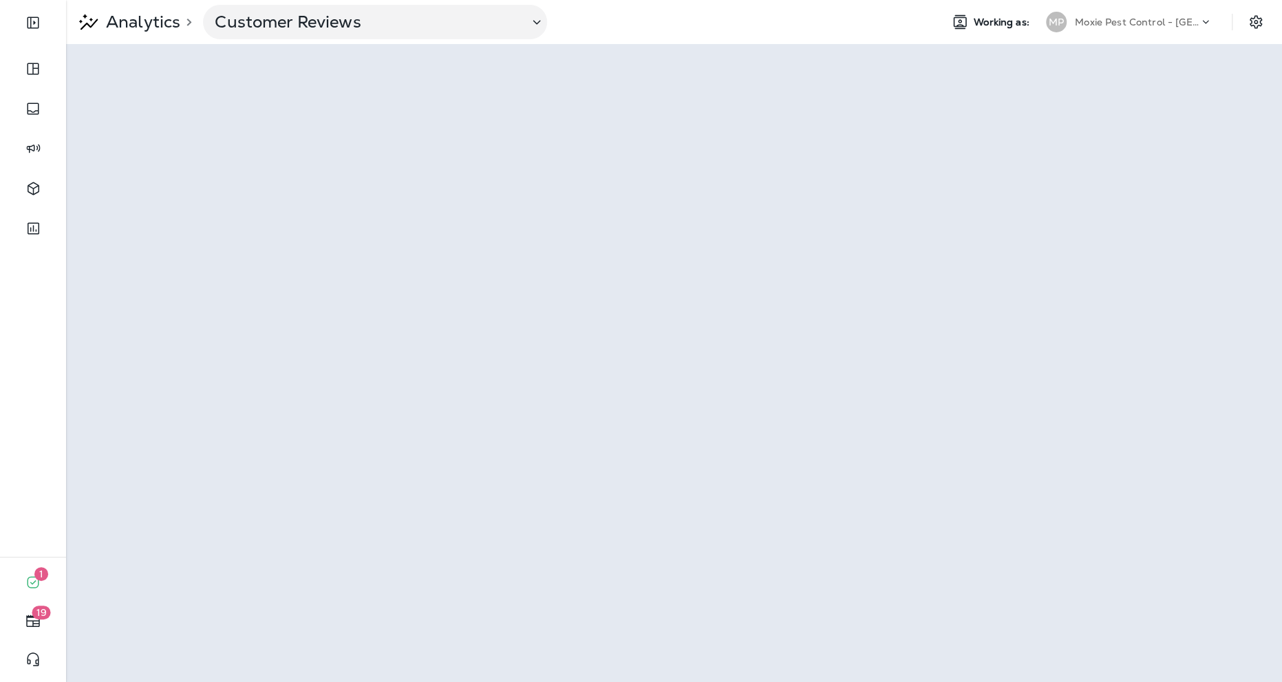
click at [961, 27] on p "Moxie Pest Control - [GEOGRAPHIC_DATA] [GEOGRAPHIC_DATA]" at bounding box center [1137, 22] width 124 height 11
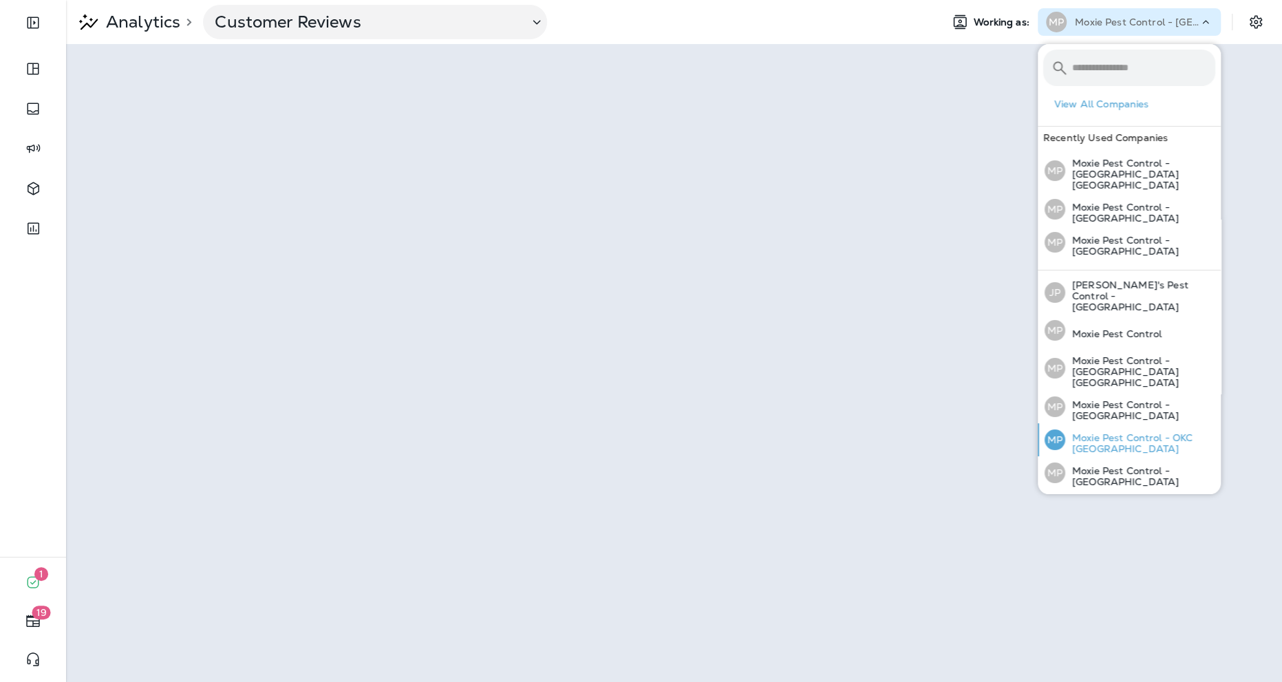
click at [961, 423] on div "MP Moxie Pest Control - OKC [GEOGRAPHIC_DATA]" at bounding box center [1130, 439] width 182 height 33
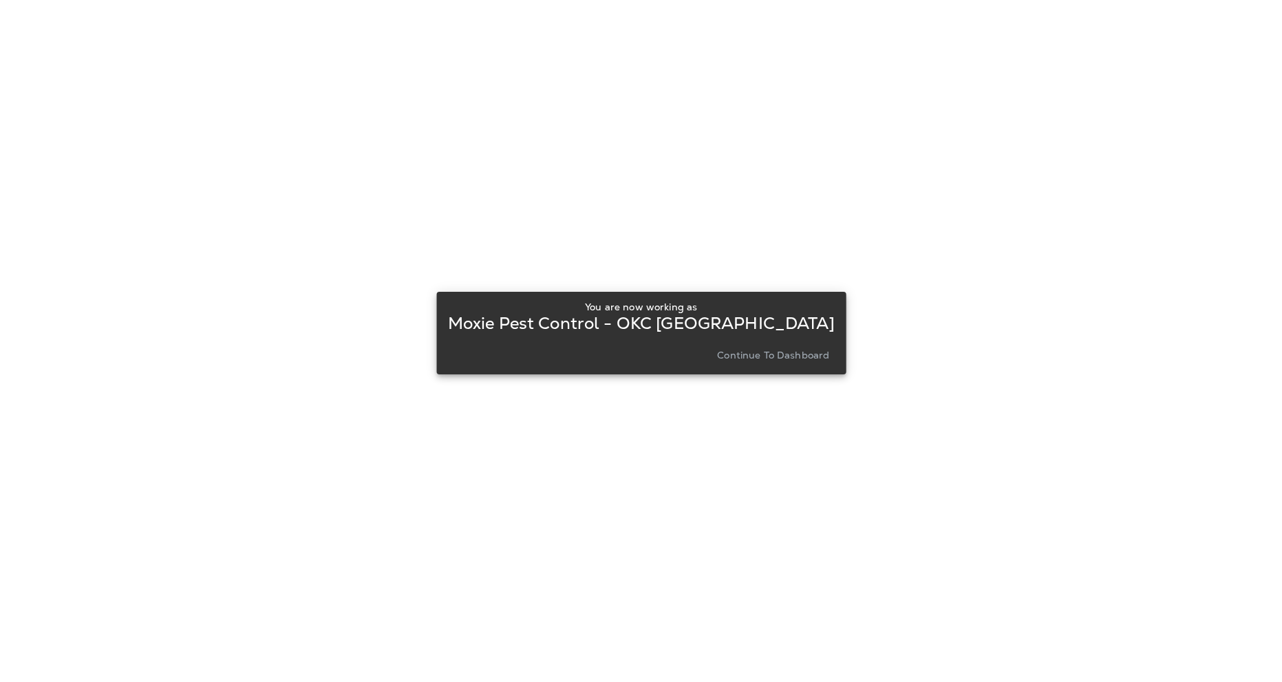
click at [744, 346] on button "Continue to Dashboard" at bounding box center [773, 355] width 123 height 19
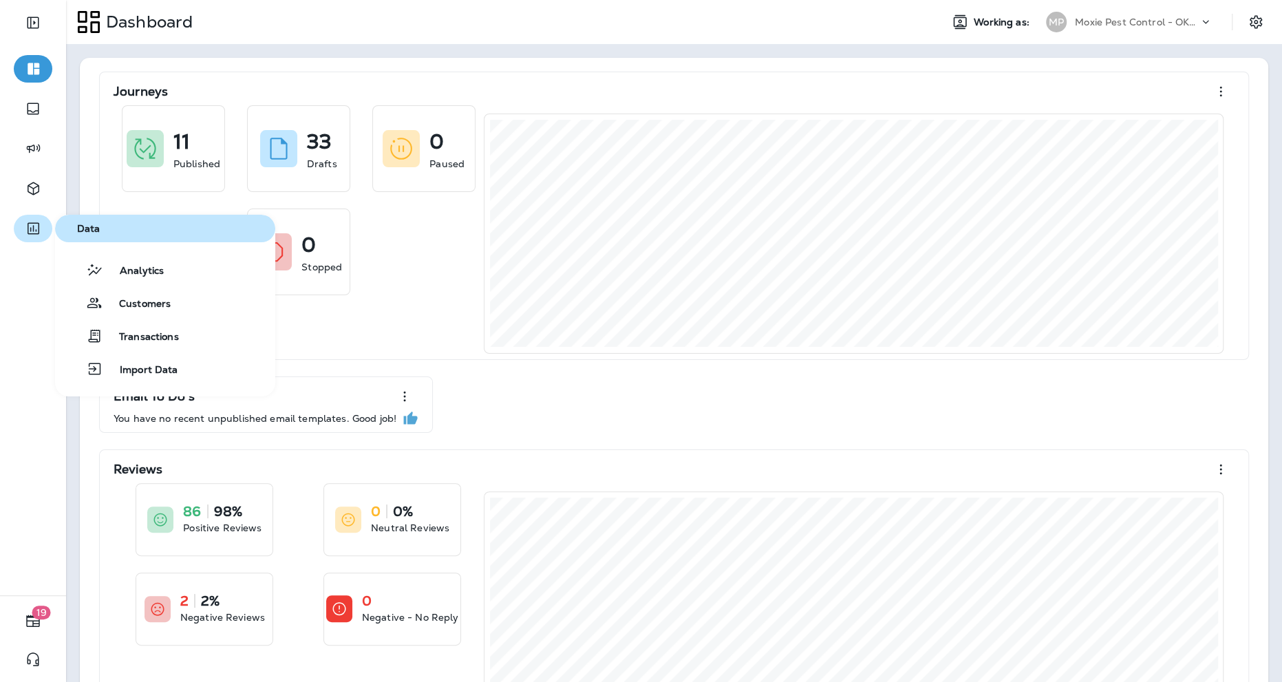
click at [39, 228] on icon "button" at bounding box center [33, 228] width 17 height 17
click at [94, 262] on icon "button" at bounding box center [94, 270] width 17 height 17
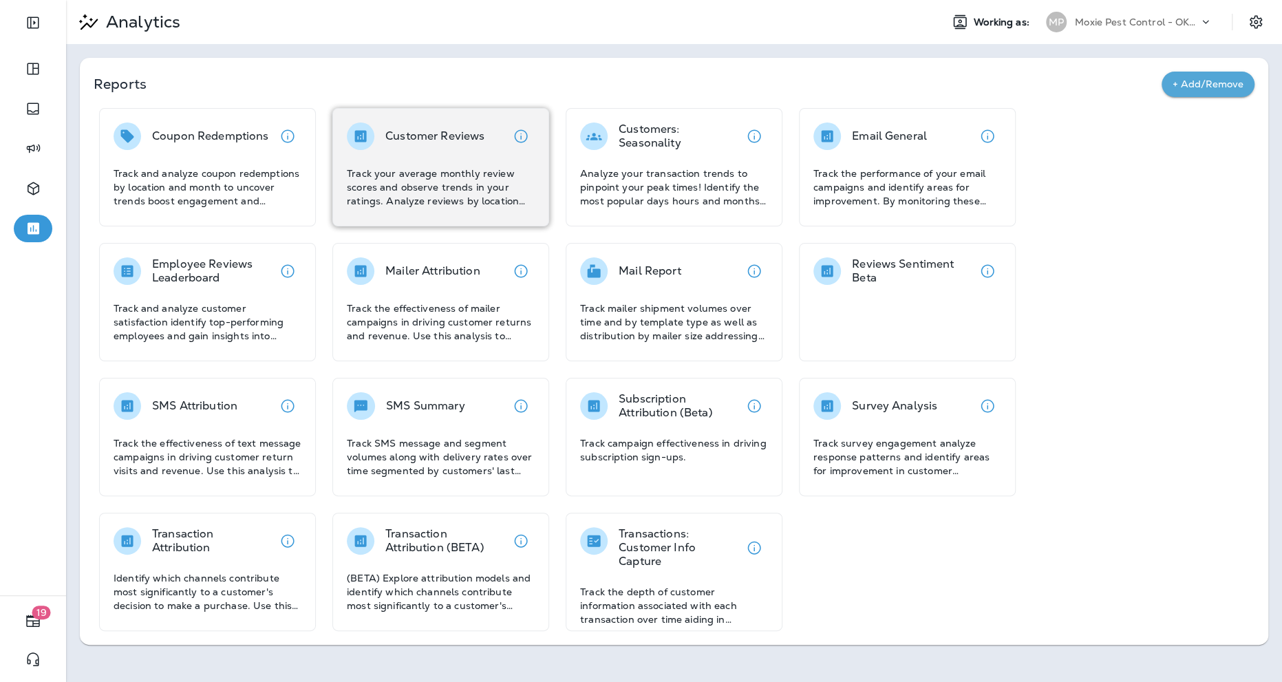
click at [406, 148] on div "Customer Reviews" at bounding box center [434, 137] width 99 height 28
